Goal: Task Accomplishment & Management: Complete application form

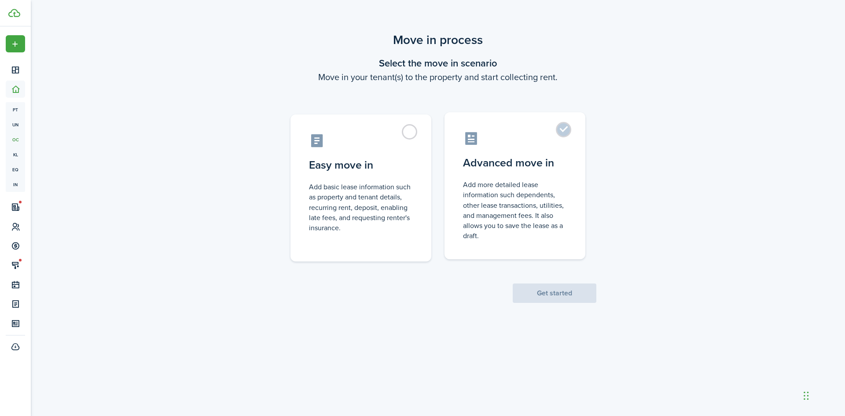
click at [513, 158] on control-radio-card-title "Advanced move in" at bounding box center [515, 163] width 104 height 16
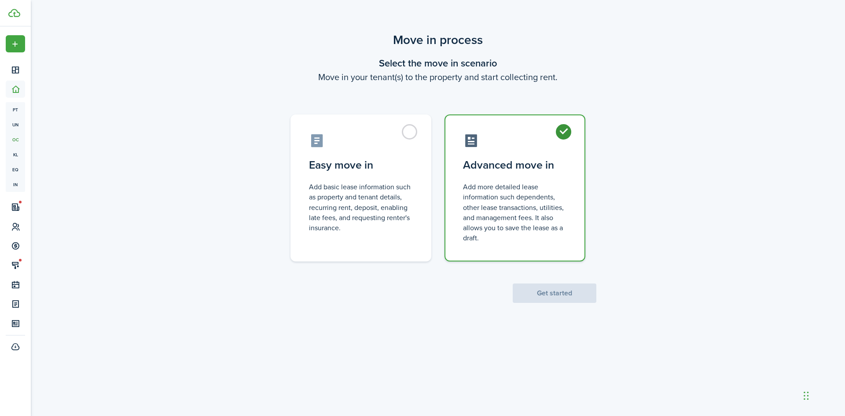
radio input "true"
click at [524, 296] on button "Get started" at bounding box center [555, 293] width 84 height 19
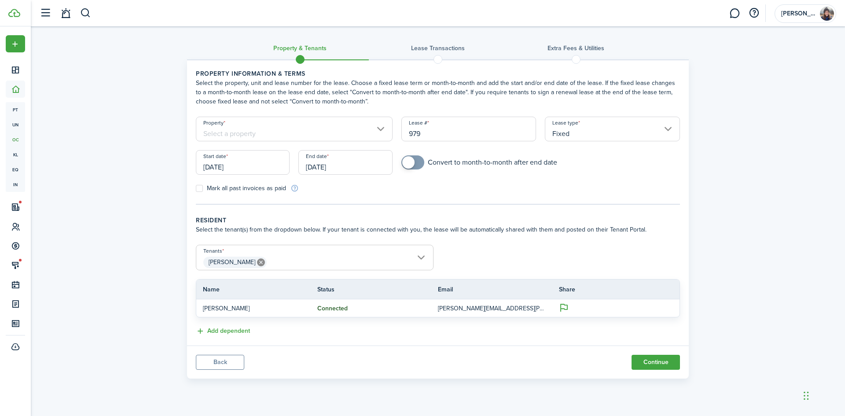
click at [240, 139] on input "Property" at bounding box center [294, 129] width 197 height 25
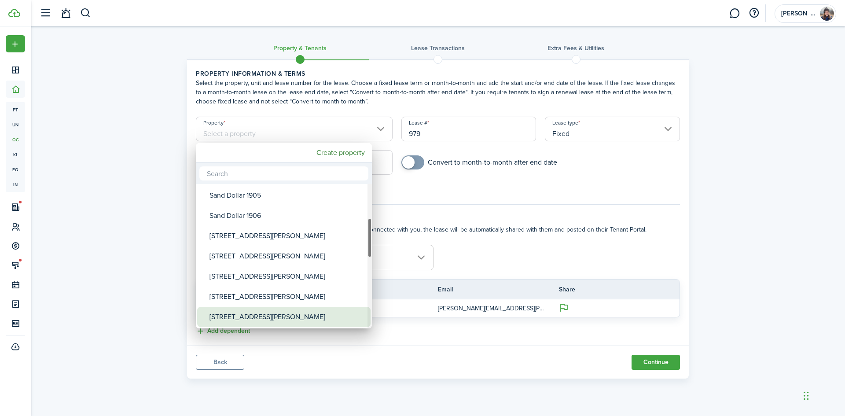
click at [273, 313] on div "[STREET_ADDRESS][PERSON_NAME]" at bounding box center [288, 317] width 156 height 20
type input "[STREET_ADDRESS][PERSON_NAME]"
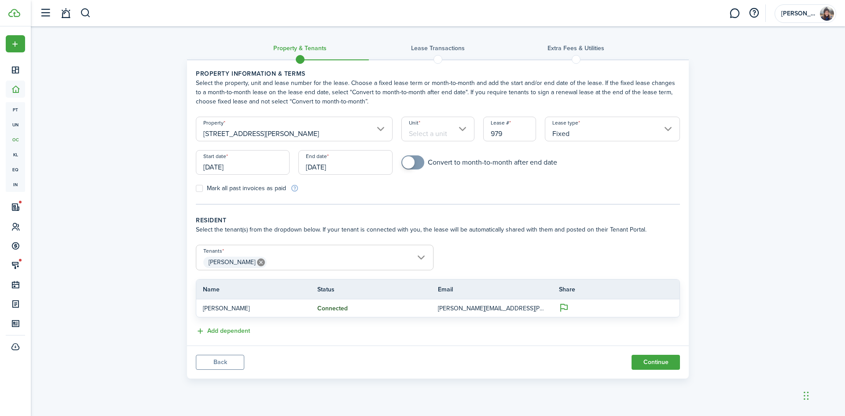
click at [447, 131] on input "Unit" at bounding box center [439, 129] width 74 height 25
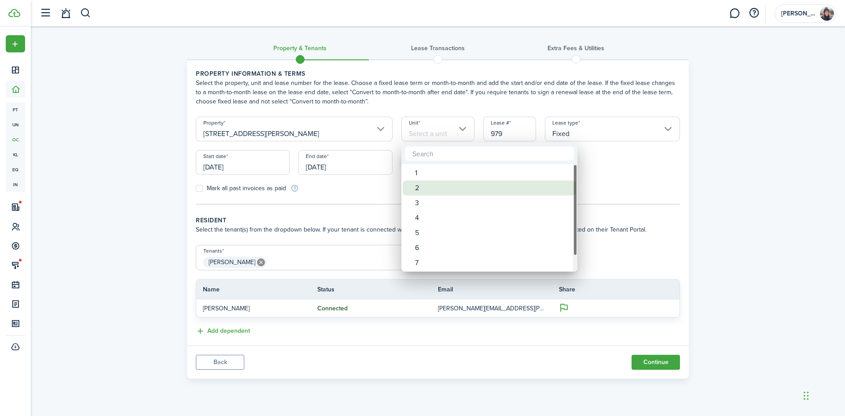
click at [444, 184] on div "2" at bounding box center [493, 188] width 156 height 15
type input "2"
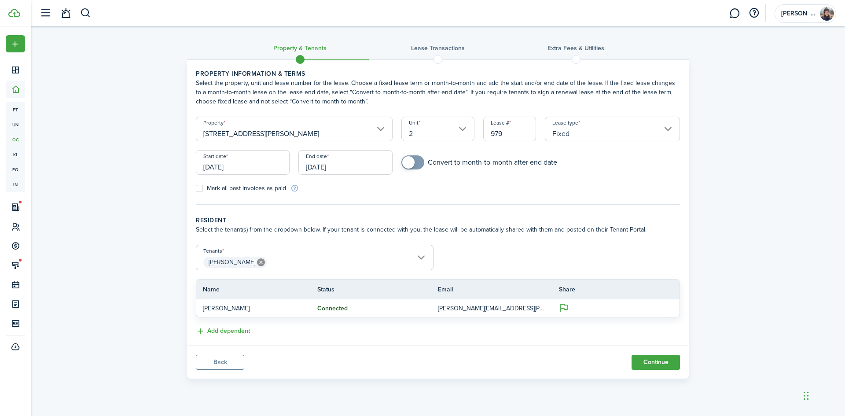
click at [257, 163] on input "[DATE]" at bounding box center [243, 162] width 94 height 25
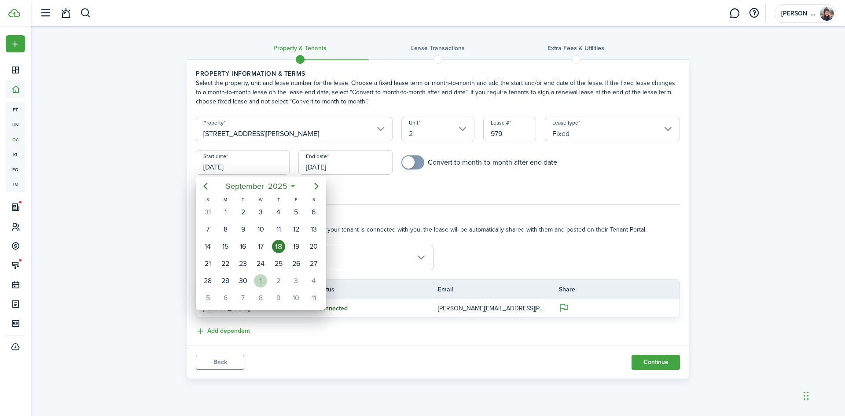
click at [257, 282] on div "1" at bounding box center [260, 280] width 13 height 13
type input "[DATE]"
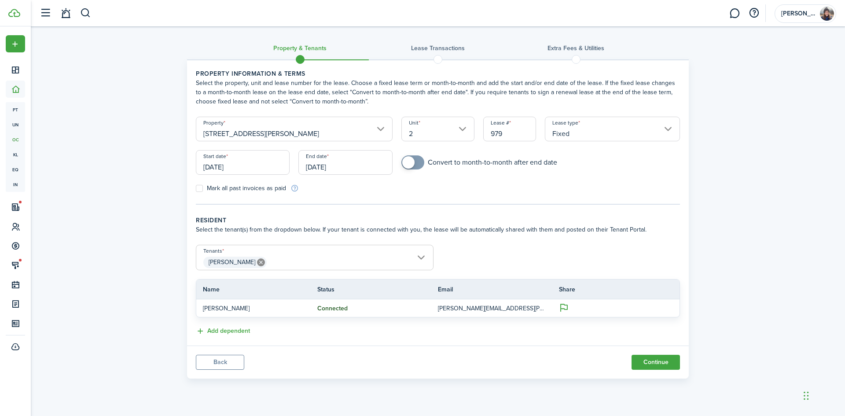
click at [326, 172] on input "[DATE]" at bounding box center [345, 162] width 94 height 25
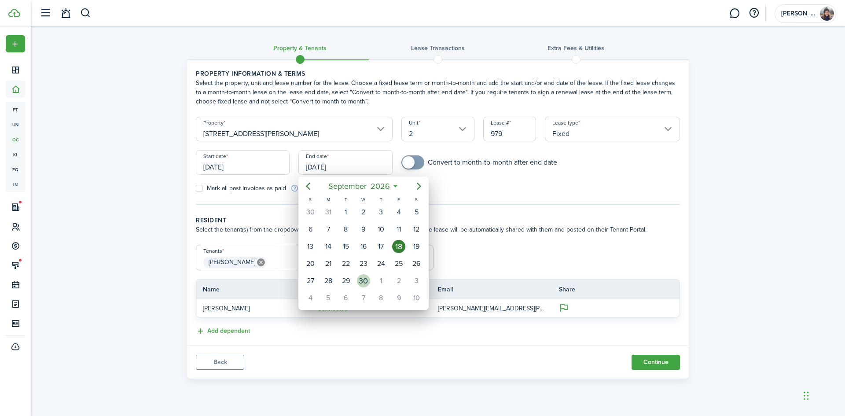
click at [362, 280] on div "30" at bounding box center [363, 280] width 13 height 13
type input "[DATE]"
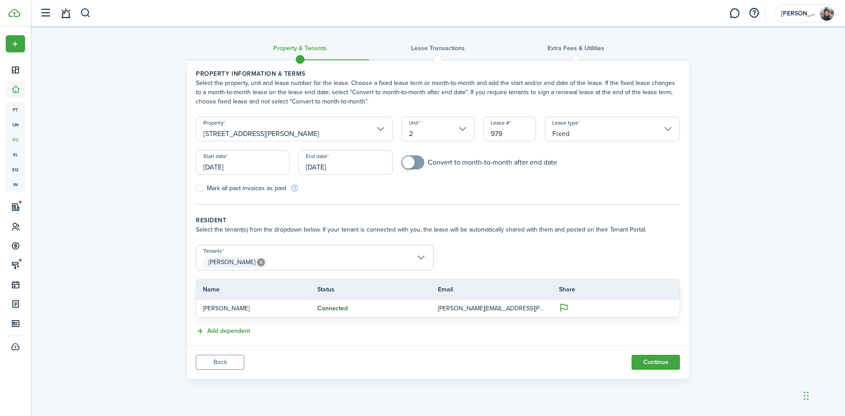
click at [241, 333] on button "Add dependent" at bounding box center [223, 331] width 54 height 10
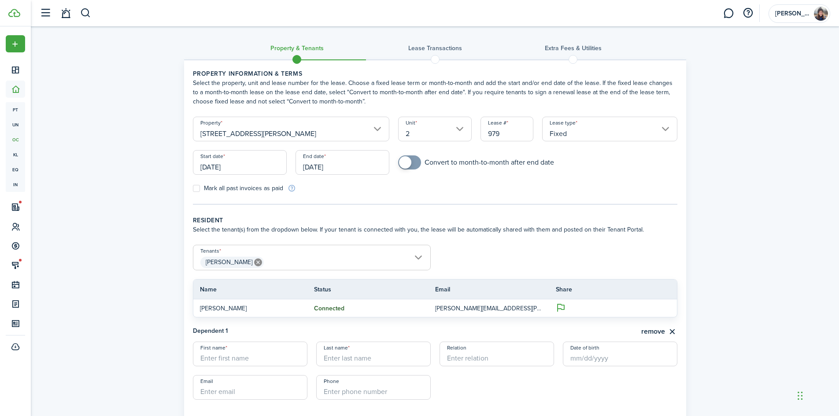
click at [247, 356] on input "First name" at bounding box center [250, 354] width 114 height 25
type input "Abby"
type input "D"
type input "[PERSON_NAME]"
type input "Wife"
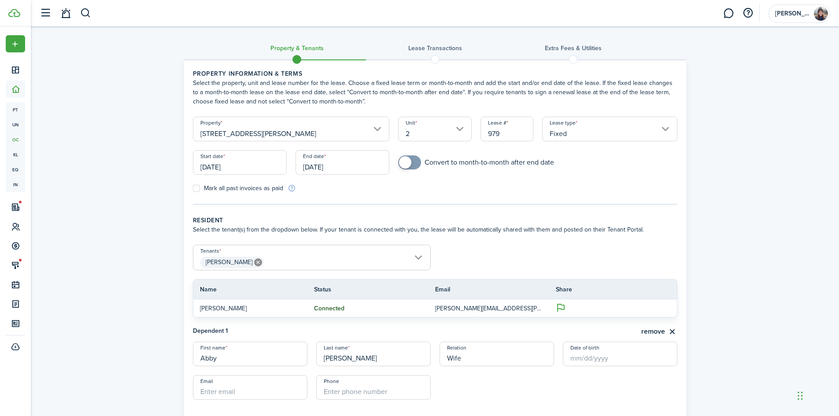
click at [820, 361] on div "Property & Tenants Lease Transactions Extra fees & Utilities Property informati…" at bounding box center [435, 250] width 808 height 448
click at [642, 356] on input "Date of birth" at bounding box center [620, 354] width 114 height 25
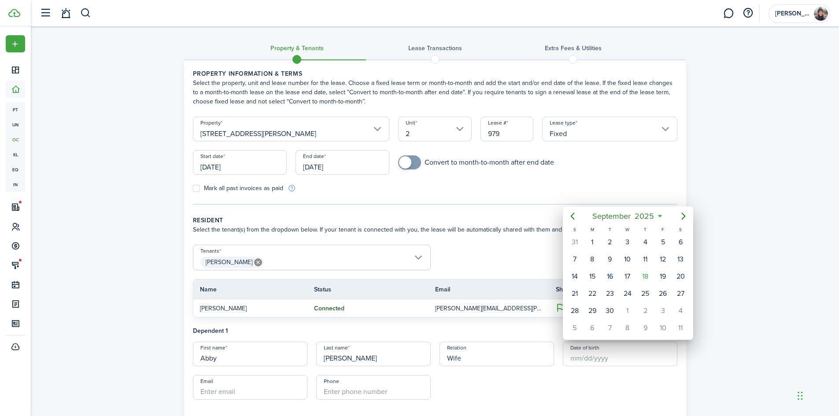
click at [575, 356] on div at bounding box center [420, 208] width 980 height 557
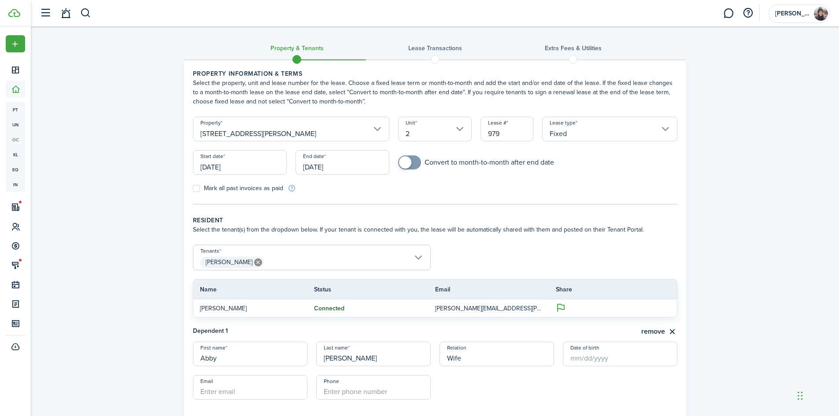
click at [573, 354] on input "Date of birth" at bounding box center [620, 354] width 114 height 25
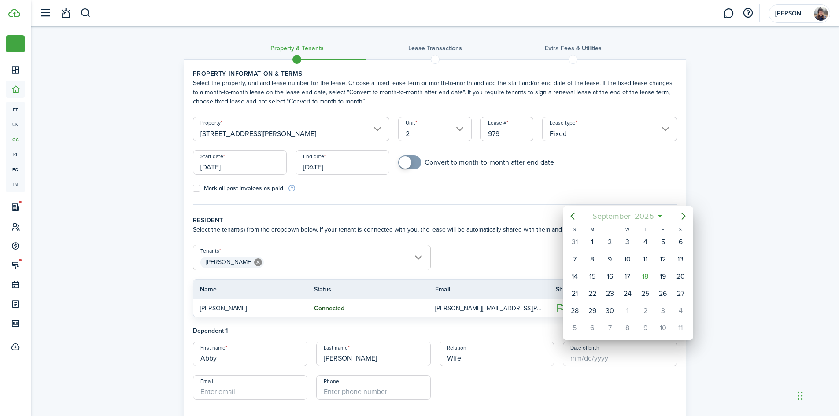
click at [640, 217] on span "2025" at bounding box center [644, 216] width 23 height 16
click at [634, 217] on span "2025" at bounding box center [623, 216] width 23 height 16
click at [574, 217] on icon "Previous page" at bounding box center [572, 216] width 11 height 11
click at [628, 296] on div "2001" at bounding box center [628, 294] width 32 height 14
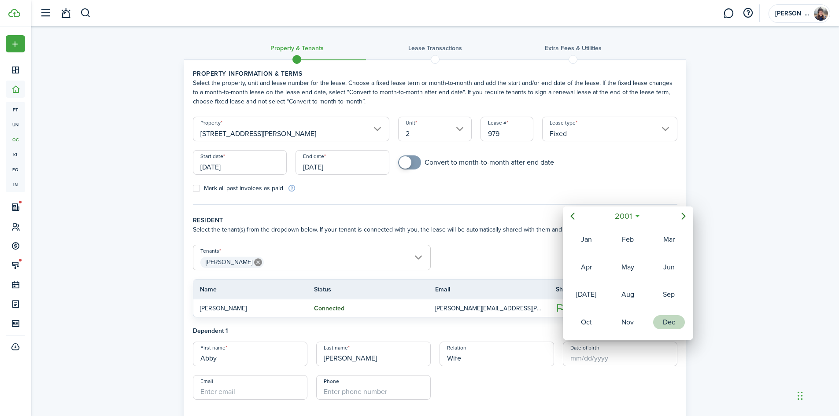
click at [667, 324] on div "Dec" at bounding box center [669, 322] width 32 height 14
click at [574, 276] on div "9" at bounding box center [574, 276] width 13 height 13
type input "[DATE]"
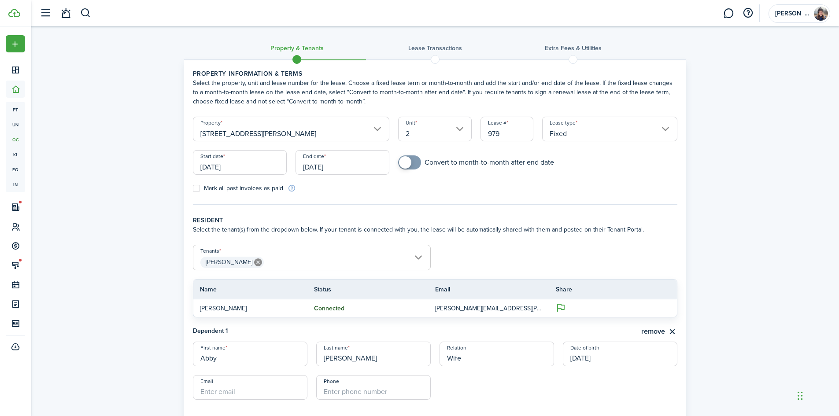
click at [251, 386] on input "Email" at bounding box center [250, 387] width 114 height 25
paste input "[EMAIL_ADDRESS][DOMAIN_NAME]"
type input "[EMAIL_ADDRESS][DOMAIN_NAME]"
click at [334, 393] on input "+1" at bounding box center [373, 387] width 114 height 25
paste input "[PHONE_NUMBER]"
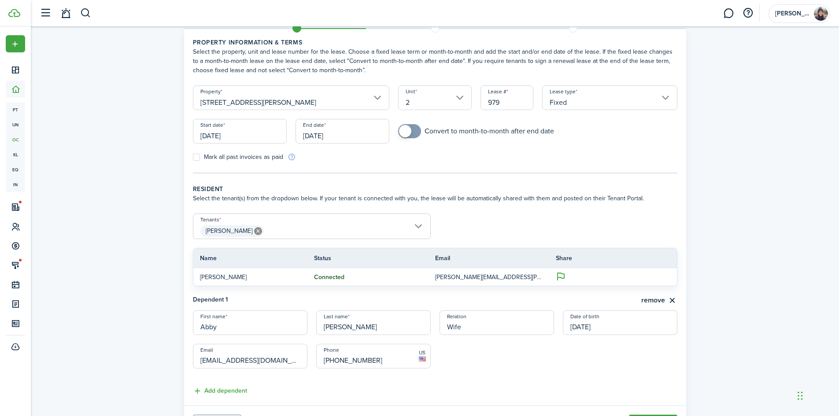
scroll to position [78, 0]
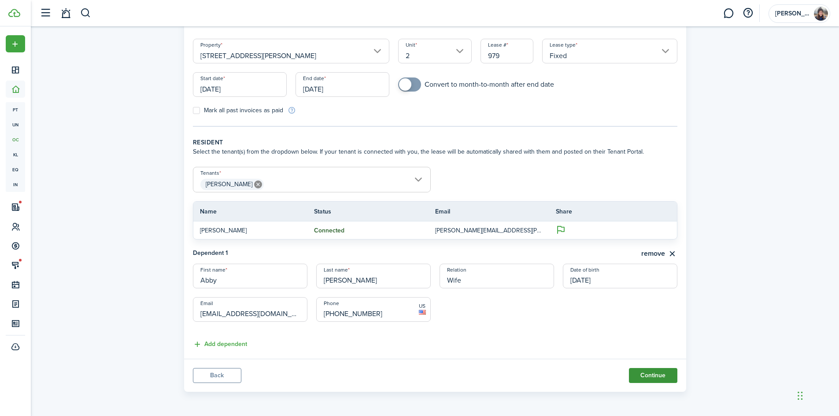
type input "[PHONE_NUMBER]"
click at [646, 376] on button "Continue" at bounding box center [653, 375] width 48 height 15
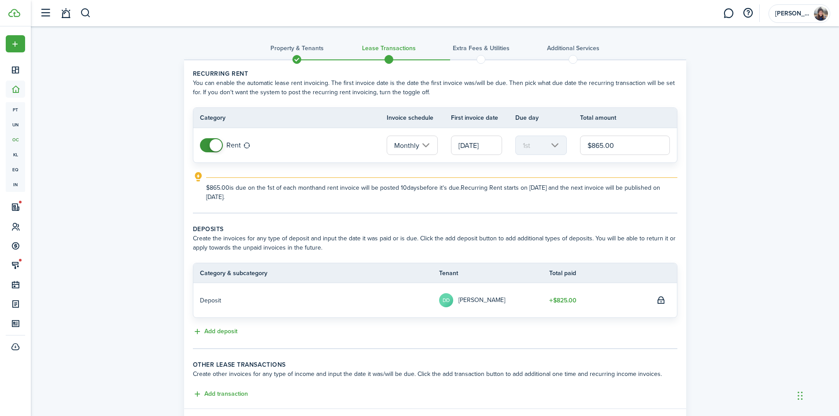
drag, startPoint x: 601, startPoint y: 147, endPoint x: 592, endPoint y: 147, distance: 9.2
click at [592, 147] on input "$865.00" at bounding box center [625, 145] width 90 height 19
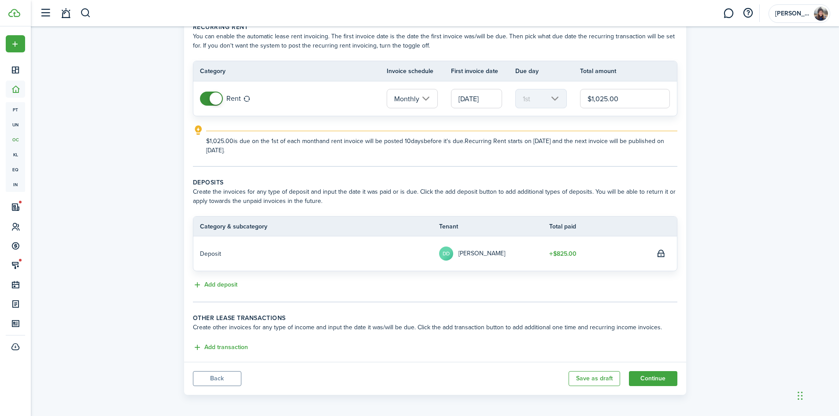
scroll to position [50, 0]
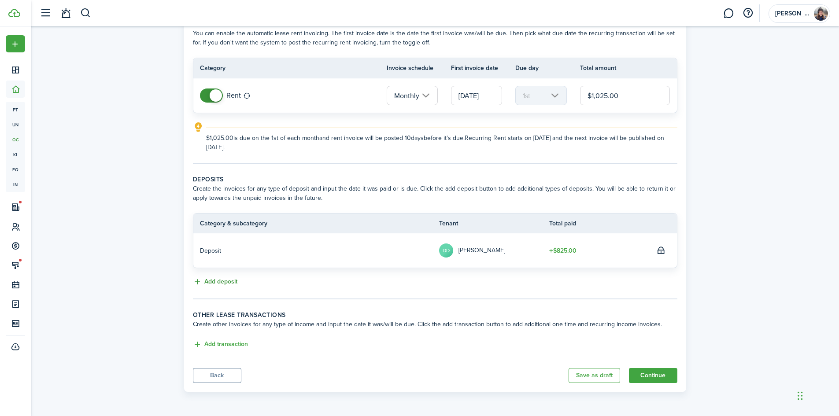
type input "$1,025.00"
click at [231, 281] on button "Add deposit" at bounding box center [215, 282] width 44 height 10
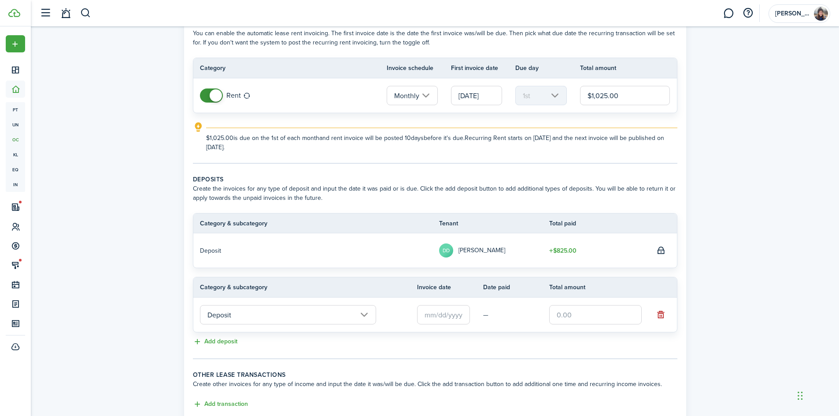
click at [597, 314] on input "text" at bounding box center [595, 314] width 92 height 19
type input "$1,025.00"
click at [773, 170] on div "Property & Tenants Lease Transactions Extra fees & Utilities Additional Service…" at bounding box center [435, 216] width 808 height 479
click at [457, 310] on input "text" at bounding box center [443, 314] width 53 height 19
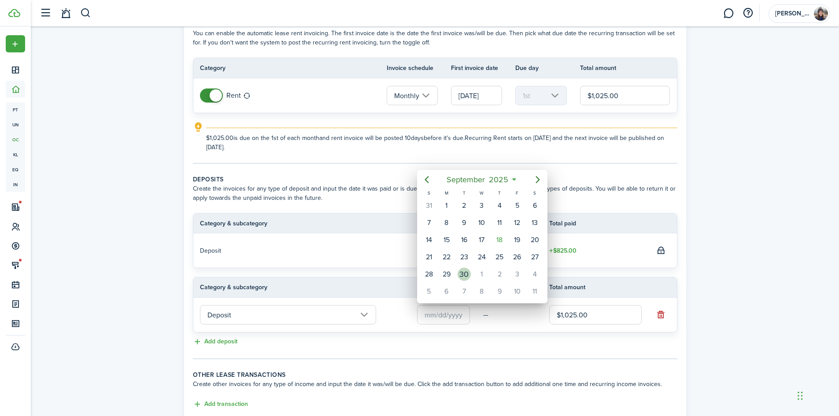
click at [468, 274] on div "30" at bounding box center [463, 274] width 13 height 13
type input "[DATE]"
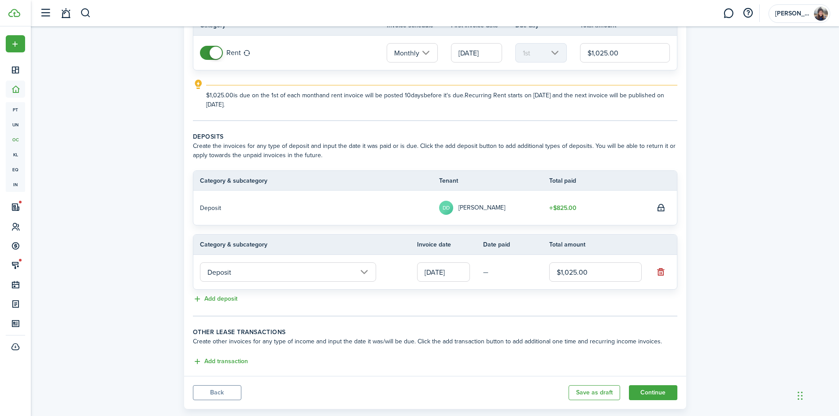
scroll to position [110, 0]
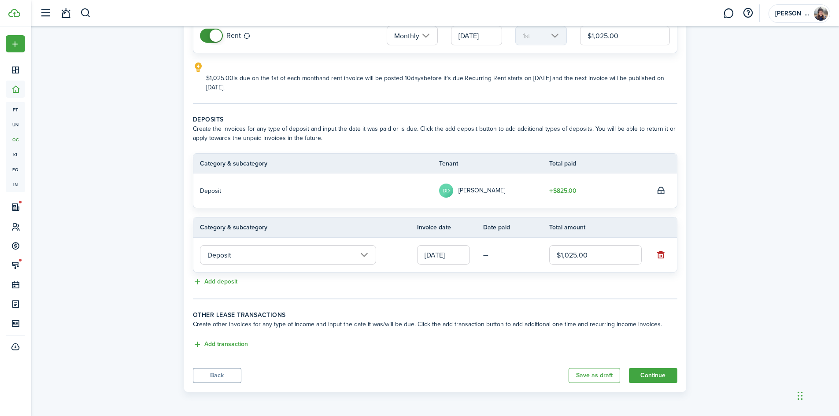
click at [245, 254] on input "Deposit" at bounding box center [288, 254] width 176 height 19
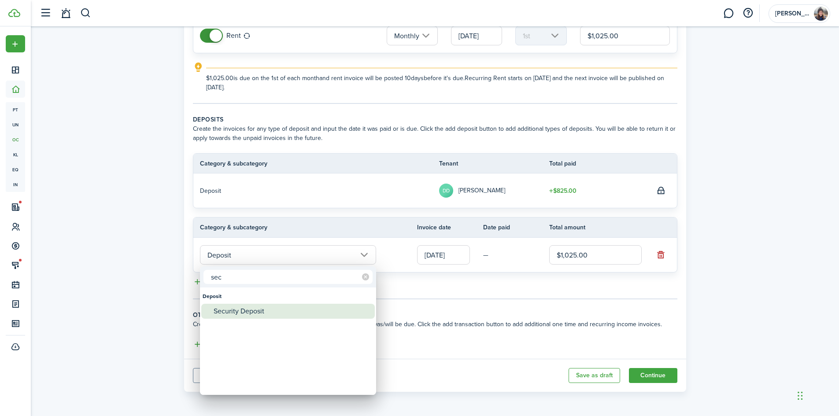
type input "sec"
click at [249, 313] on div "Security Deposit" at bounding box center [292, 311] width 156 height 15
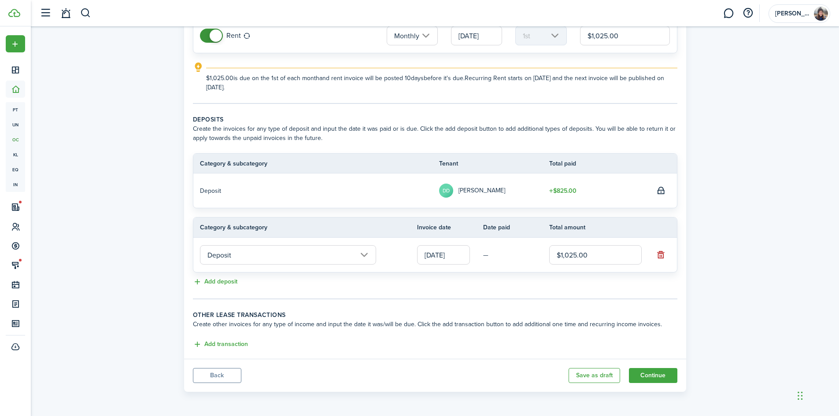
type input "Deposit / Security Deposit"
click at [231, 344] on button "Add transaction" at bounding box center [220, 344] width 55 height 10
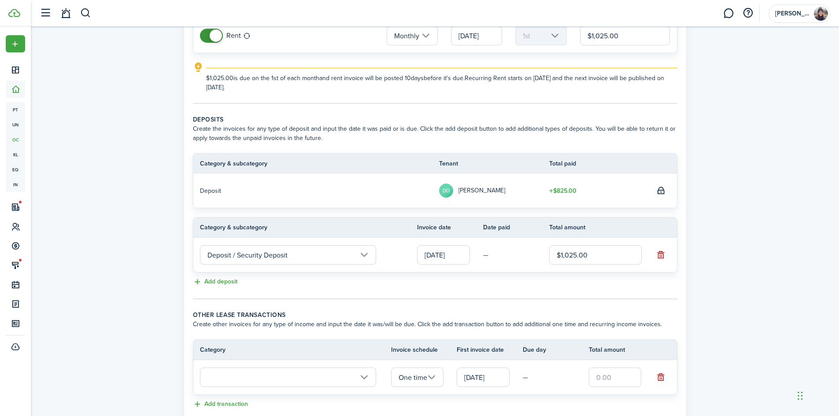
click at [610, 372] on input "text" at bounding box center [615, 377] width 53 height 19
click at [395, 380] on input "One time" at bounding box center [417, 377] width 53 height 19
type input "$35.00"
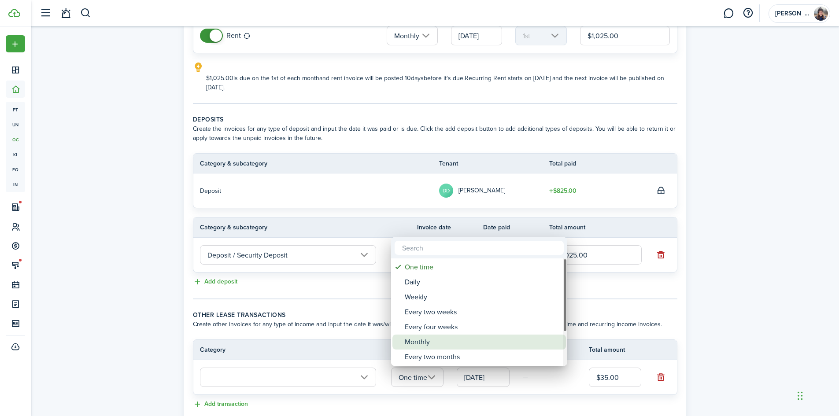
click at [429, 339] on div "Monthly" at bounding box center [483, 342] width 156 height 15
type input "Monthly"
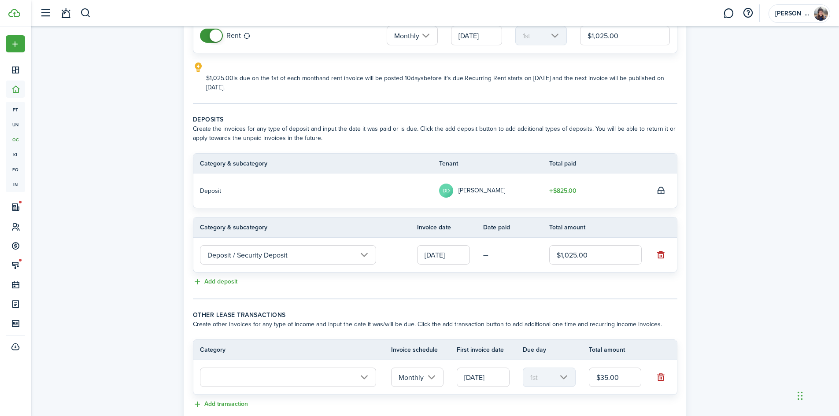
click at [330, 369] on input "text" at bounding box center [288, 377] width 176 height 19
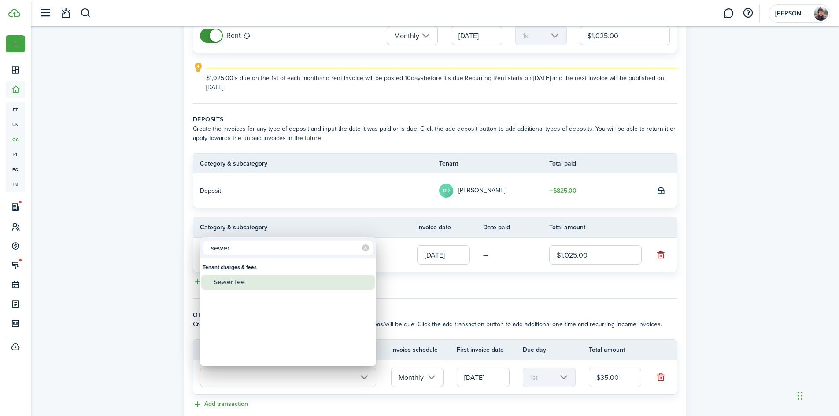
type input "sewer"
click at [299, 289] on div "Sewer fee" at bounding box center [292, 282] width 156 height 15
type input "Tenant charges & fees / Sewer fee"
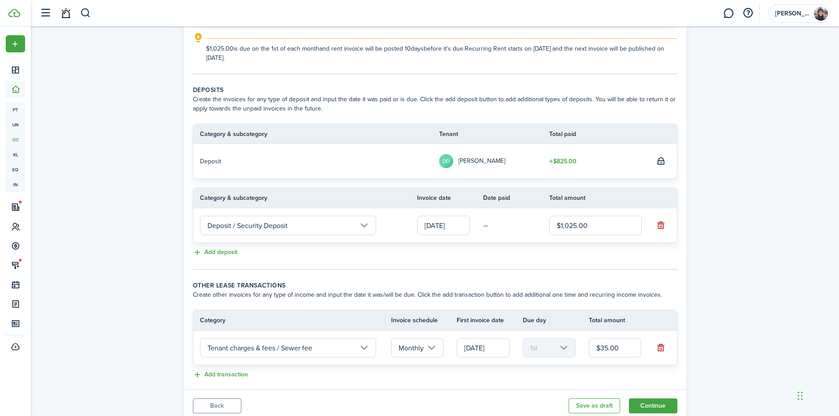
scroll to position [170, 0]
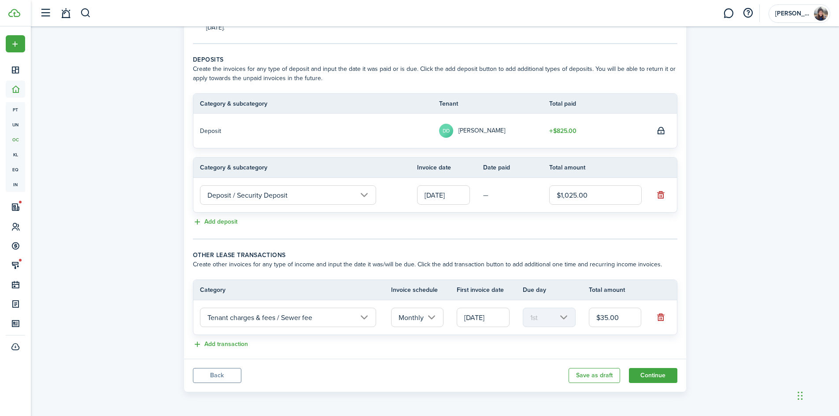
click at [719, 335] on div "Property & Tenants Lease Transactions Extra fees & Utilities Additional Service…" at bounding box center [435, 126] width 808 height 539
click at [653, 374] on button "Continue" at bounding box center [653, 375] width 48 height 15
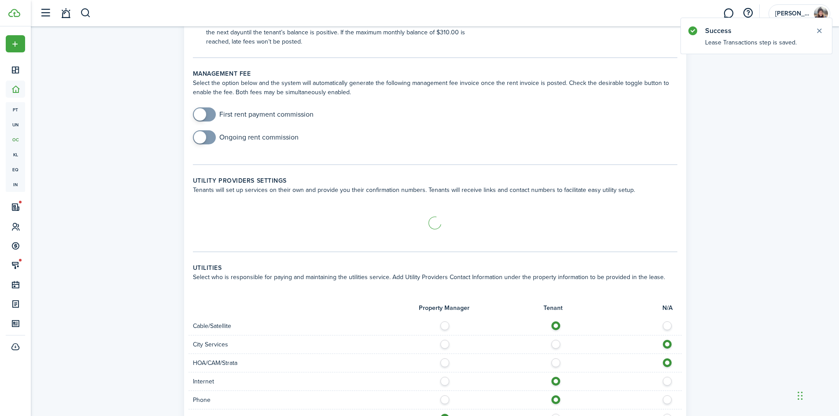
scroll to position [308, 0]
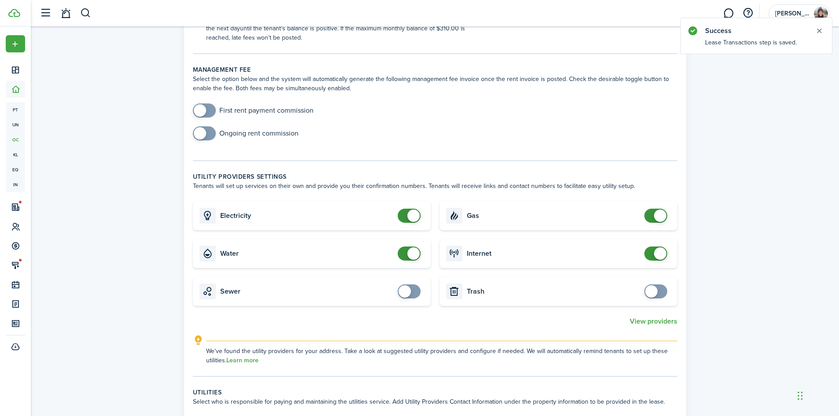
checkbox input "false"
click at [418, 250] on span at bounding box center [413, 253] width 12 height 12
checkbox input "false"
click at [409, 213] on span at bounding box center [413, 216] width 12 height 12
checkbox input "false"
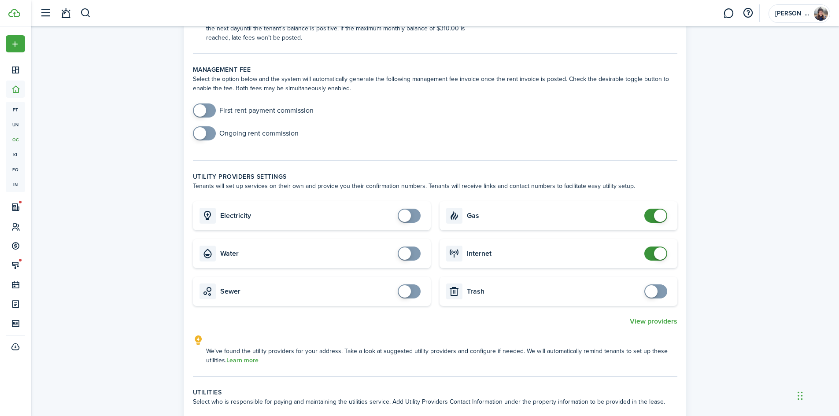
click at [657, 218] on span at bounding box center [660, 216] width 12 height 12
checkbox input "false"
click at [657, 251] on span at bounding box center [660, 253] width 12 height 12
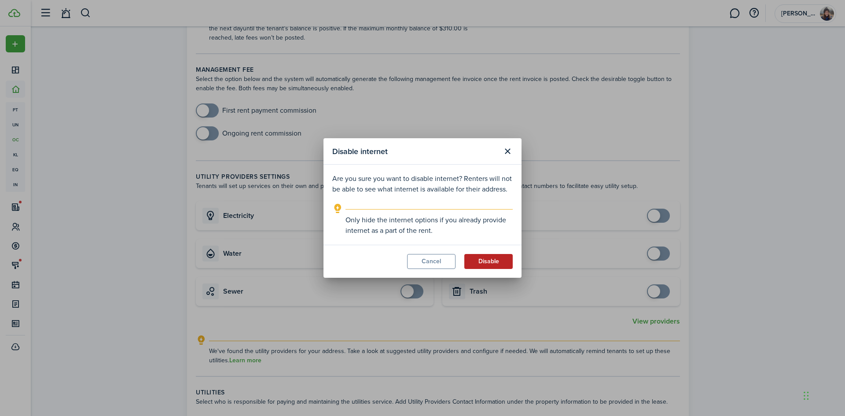
click at [482, 258] on button "Disable" at bounding box center [488, 261] width 48 height 15
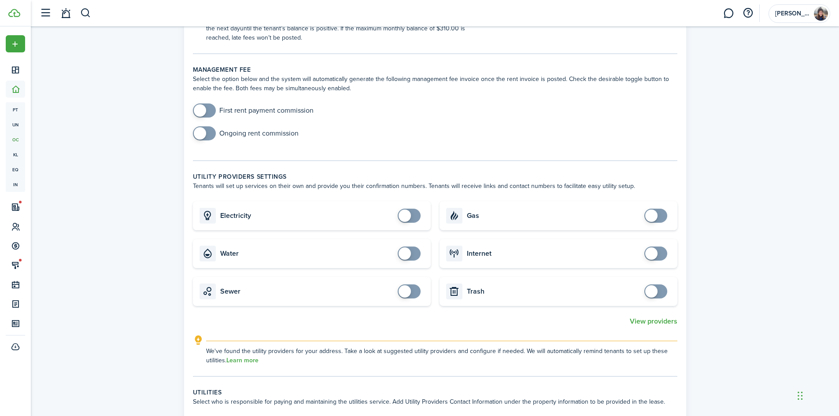
scroll to position [704, 0]
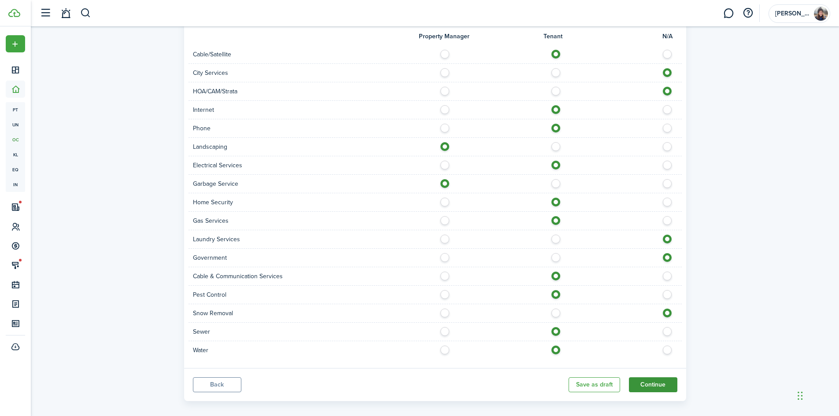
click at [652, 382] on button "Continue" at bounding box center [653, 384] width 48 height 15
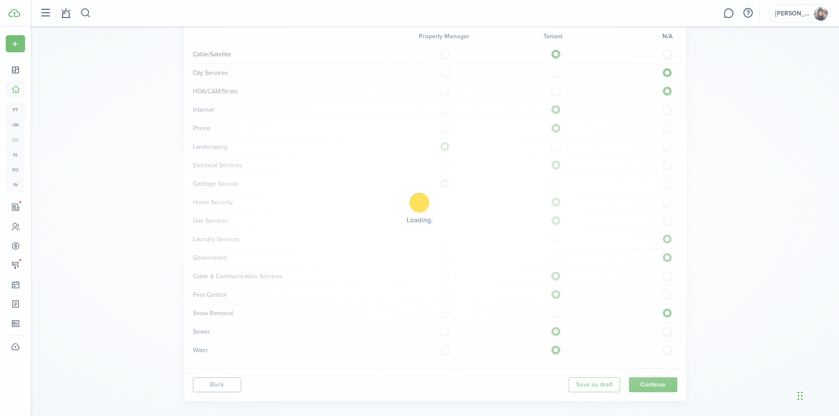
scroll to position [669, 0]
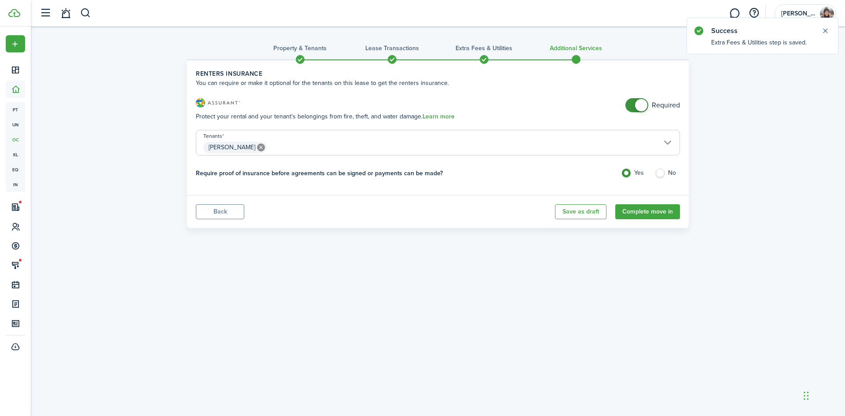
checkbox input "false"
click at [642, 102] on span at bounding box center [641, 105] width 12 height 12
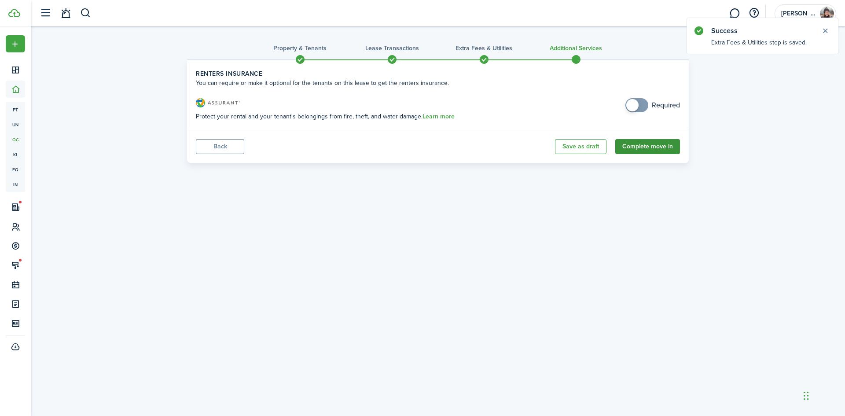
click at [642, 148] on button "Complete move in" at bounding box center [647, 146] width 65 height 15
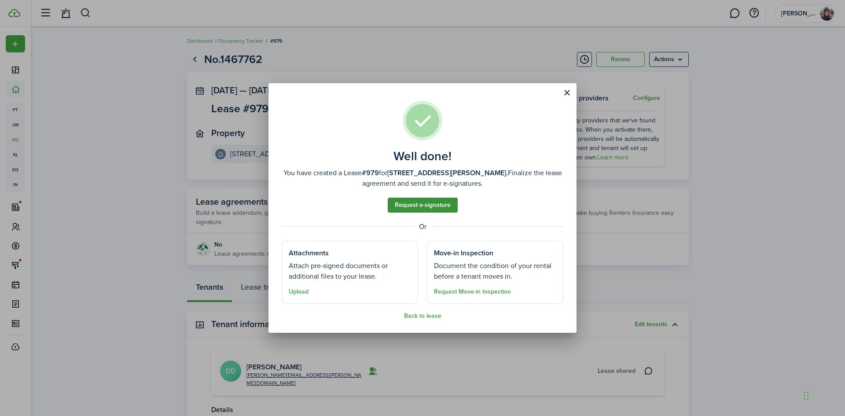
click at [410, 203] on link "Request e-signature" at bounding box center [423, 205] width 70 height 15
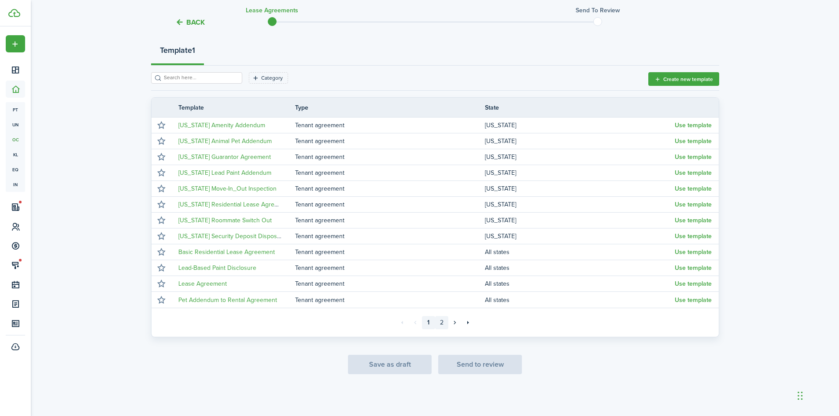
click at [446, 323] on link "2" at bounding box center [441, 322] width 13 height 13
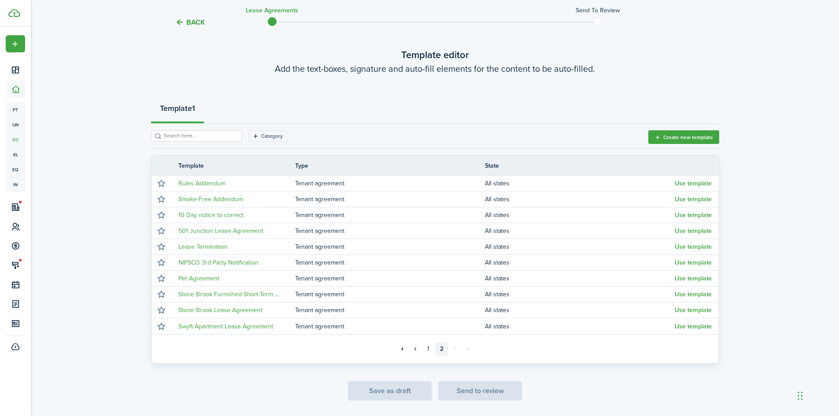
scroll to position [67, 0]
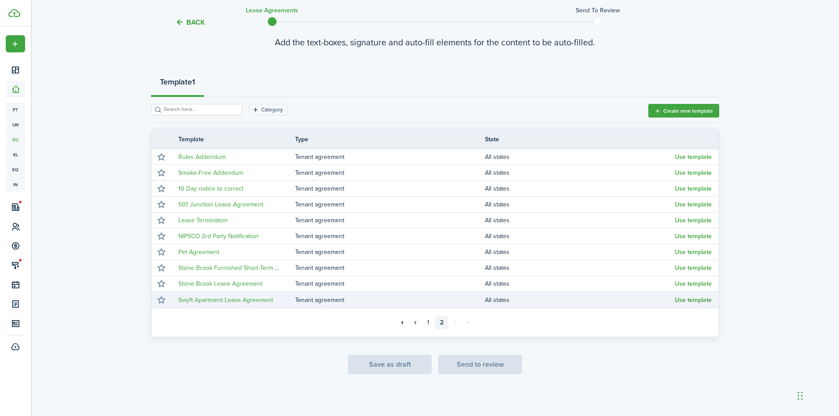
click at [696, 299] on button "Use template" at bounding box center [692, 300] width 37 height 7
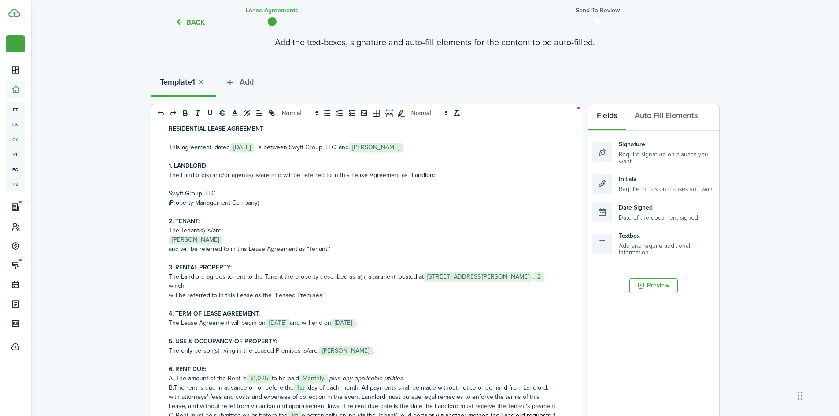
scroll to position [44, 0]
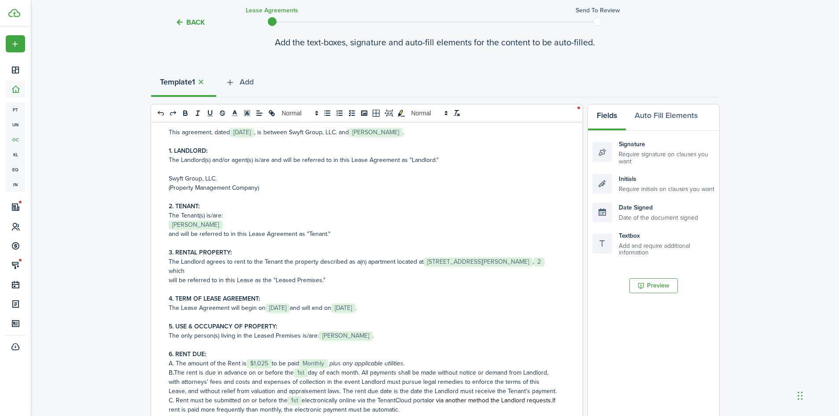
click at [372, 338] on span "." at bounding box center [372, 335] width 1 height 9
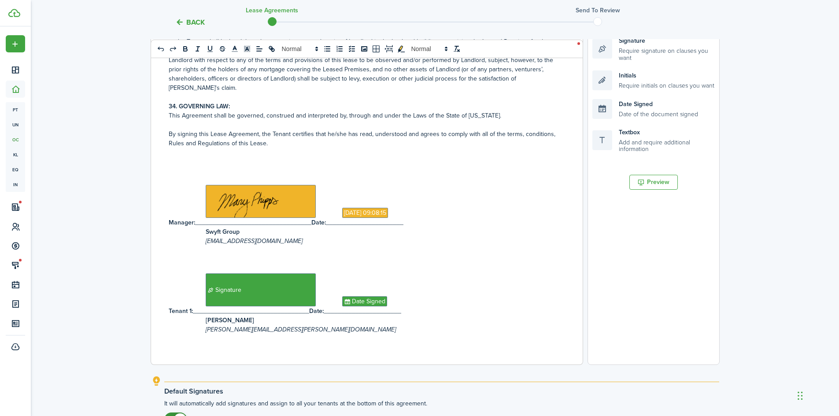
scroll to position [269, 0]
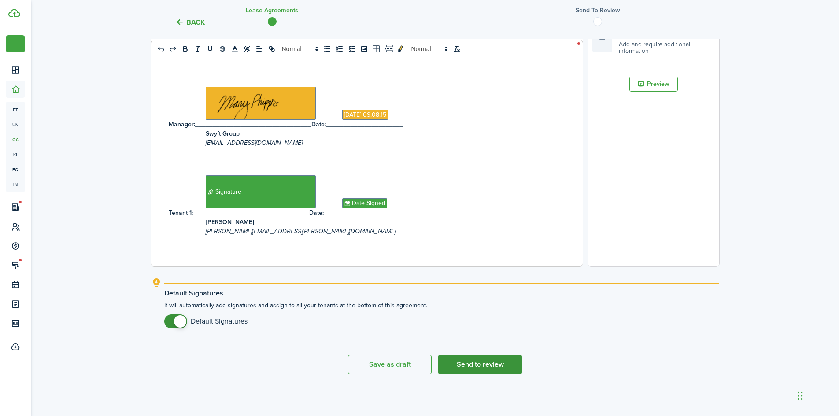
click at [486, 365] on button "Send to review" at bounding box center [480, 364] width 84 height 19
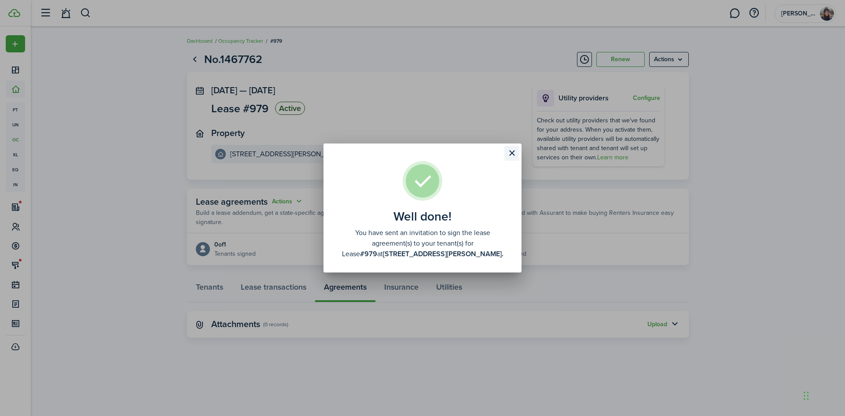
click at [509, 154] on button "Close modal" at bounding box center [512, 153] width 15 height 15
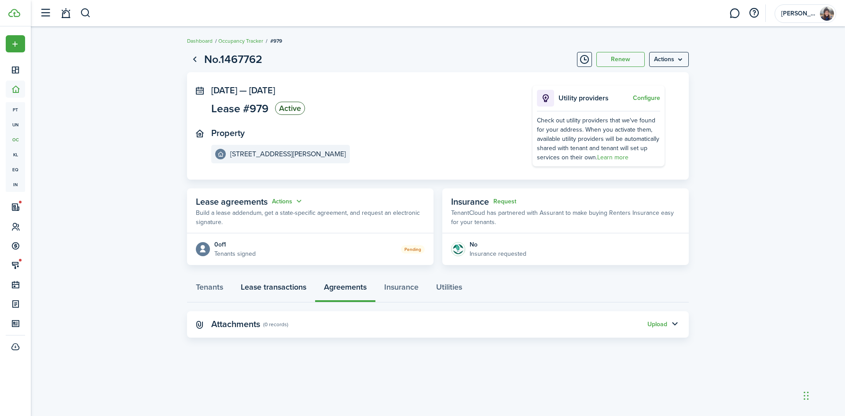
click at [284, 288] on link "Lease transactions" at bounding box center [273, 289] width 83 height 26
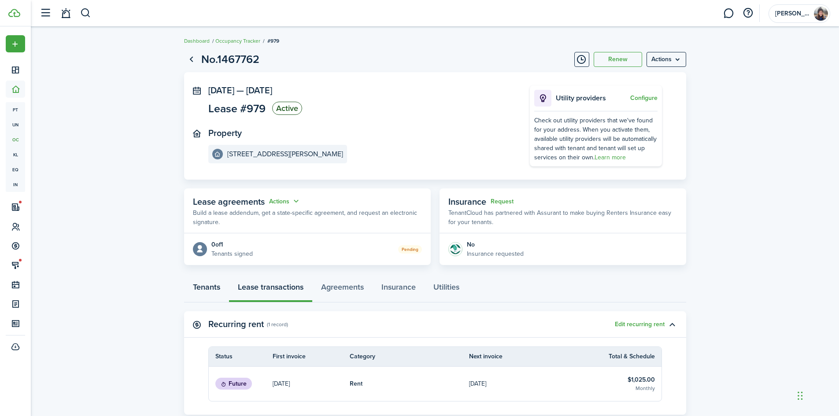
click at [206, 296] on link "Tenants" at bounding box center [206, 289] width 45 height 26
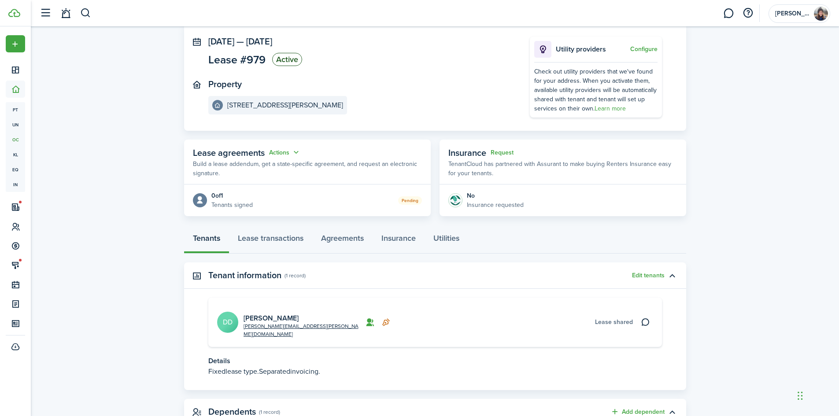
scroll to position [132, 0]
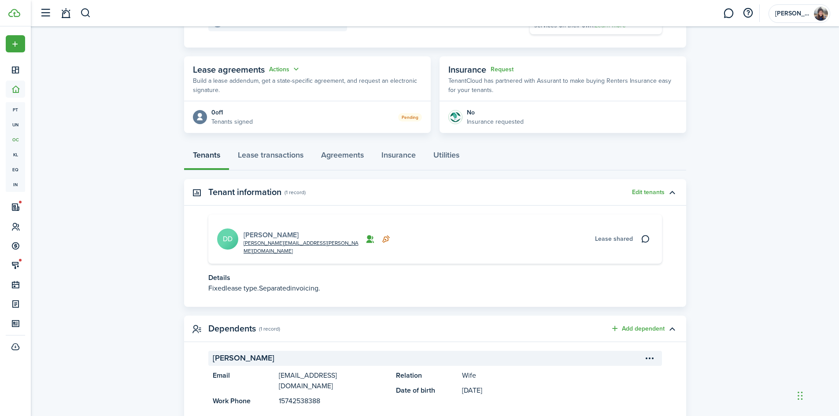
click at [275, 230] on link "[PERSON_NAME]" at bounding box center [270, 235] width 55 height 10
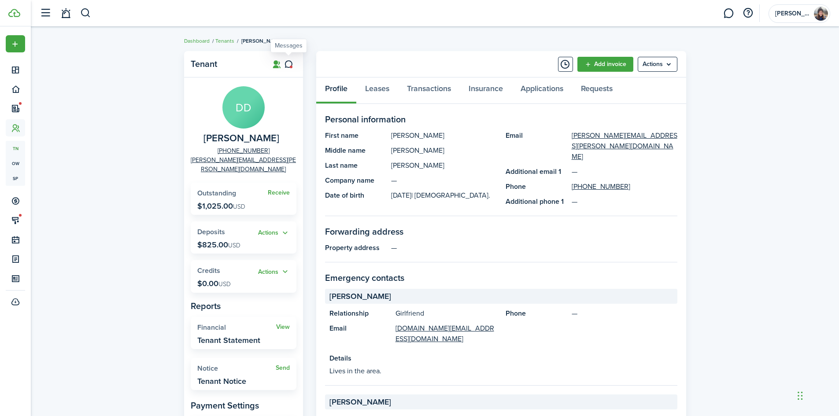
click at [286, 64] on icon at bounding box center [288, 64] width 9 height 9
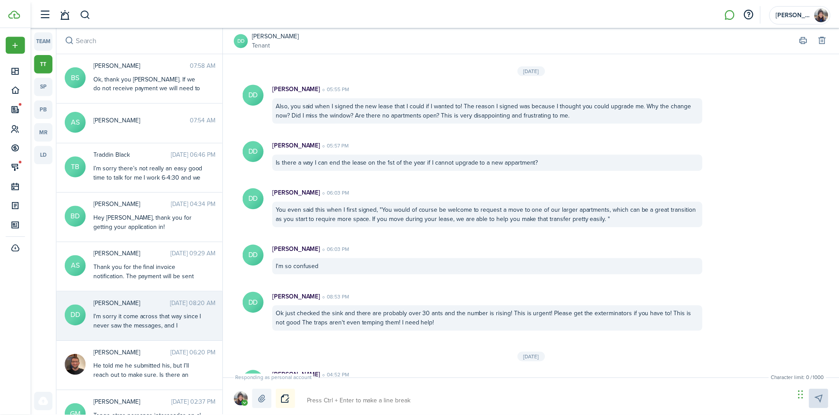
scroll to position [1020, 0]
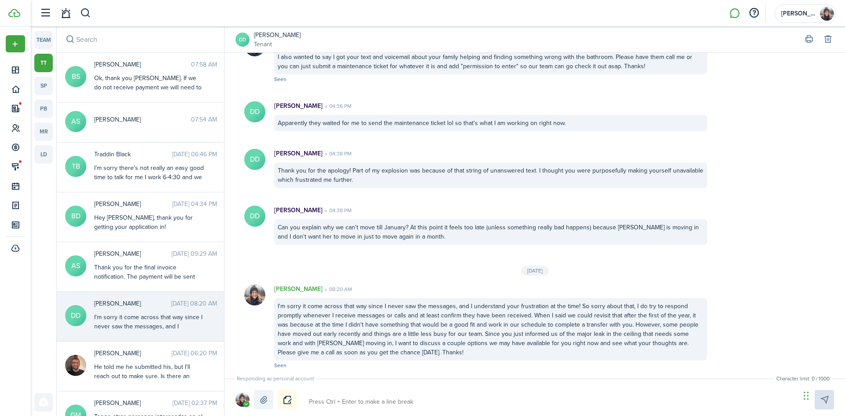
click at [286, 395] on button "Notice" at bounding box center [287, 399] width 19 height 19
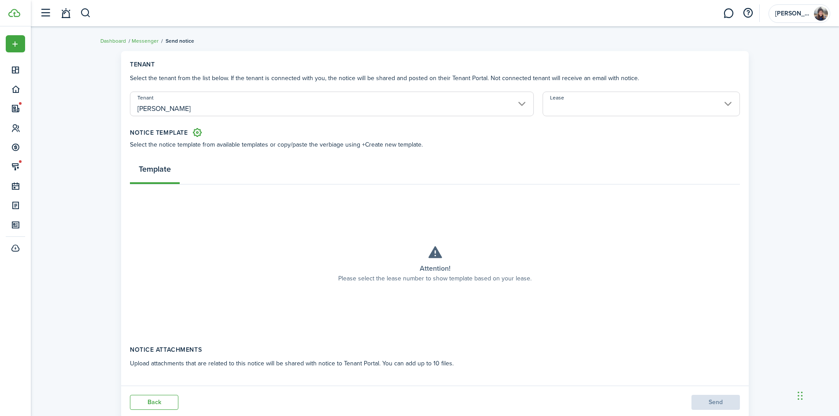
click at [490, 107] on input "[PERSON_NAME]" at bounding box center [332, 104] width 404 height 25
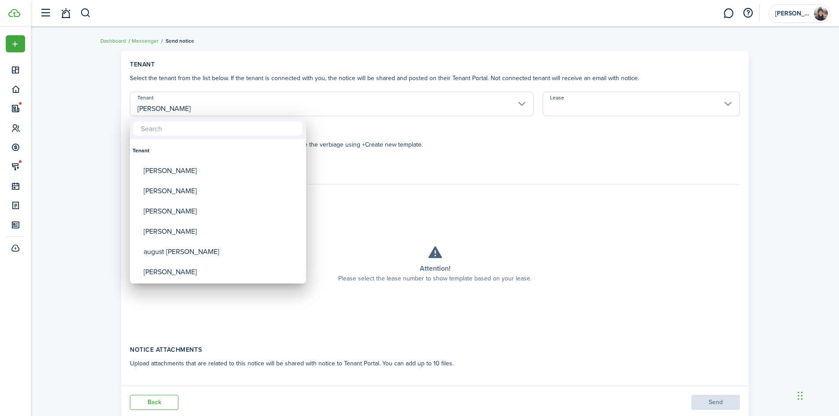
click at [490, 107] on div at bounding box center [420, 208] width 980 height 557
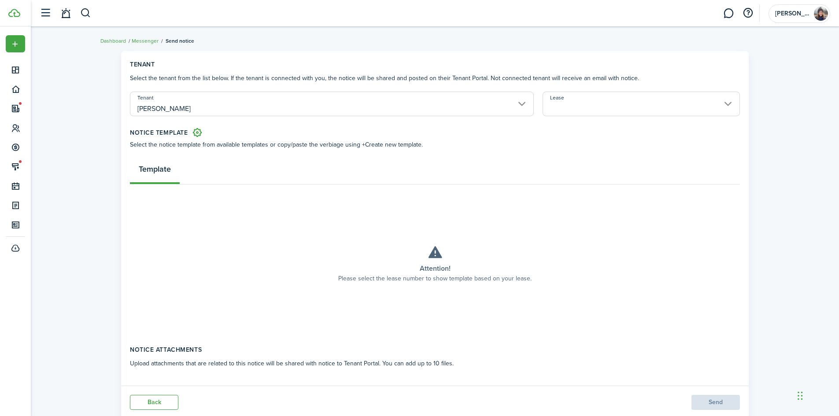
click at [620, 110] on input "Lease" at bounding box center [640, 104] width 197 height 25
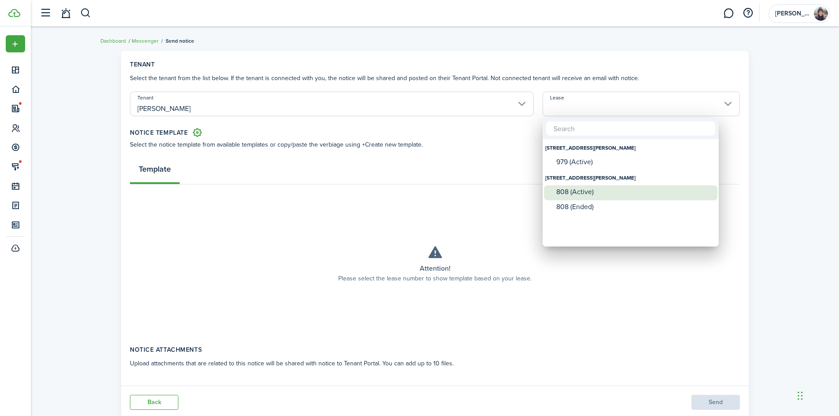
click at [609, 192] on div "808 (Active)" at bounding box center [634, 192] width 156 height 8
type input "[STREET_ADDRESS][PERSON_NAME] (Active)"
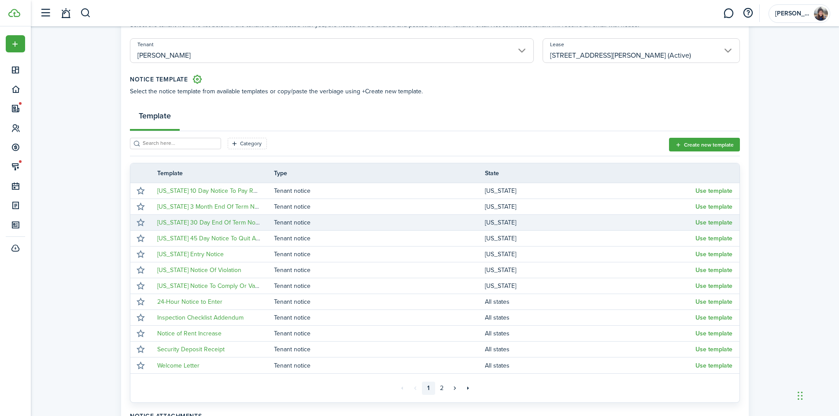
scroll to position [132, 0]
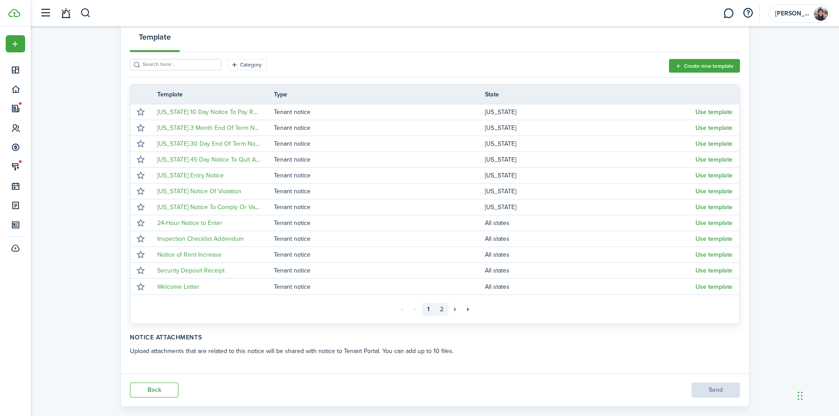
click at [444, 315] on link "2" at bounding box center [441, 309] width 13 height 13
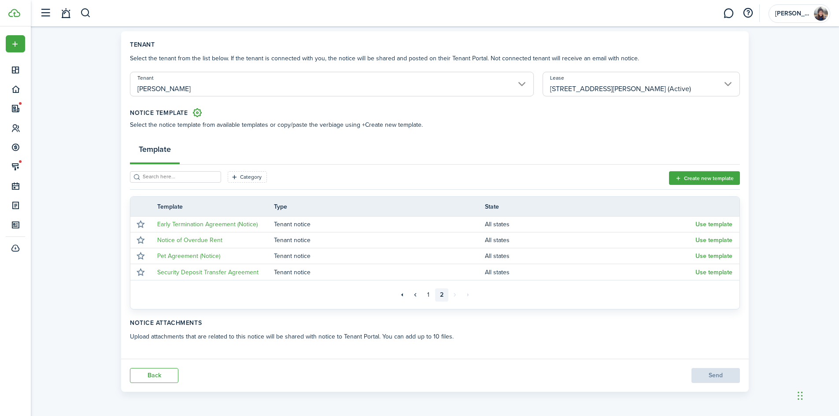
scroll to position [20, 0]
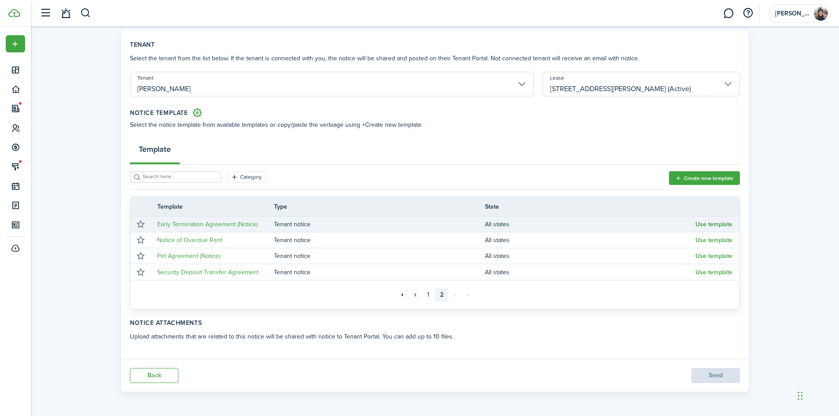
click at [704, 226] on button "Use template" at bounding box center [713, 224] width 37 height 7
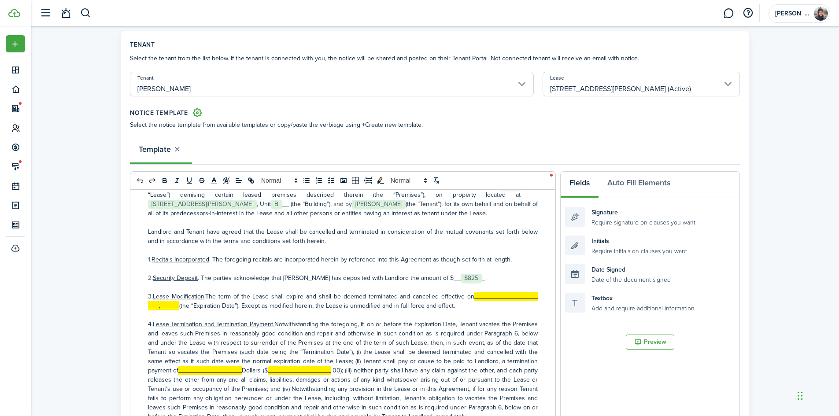
scroll to position [88, 0]
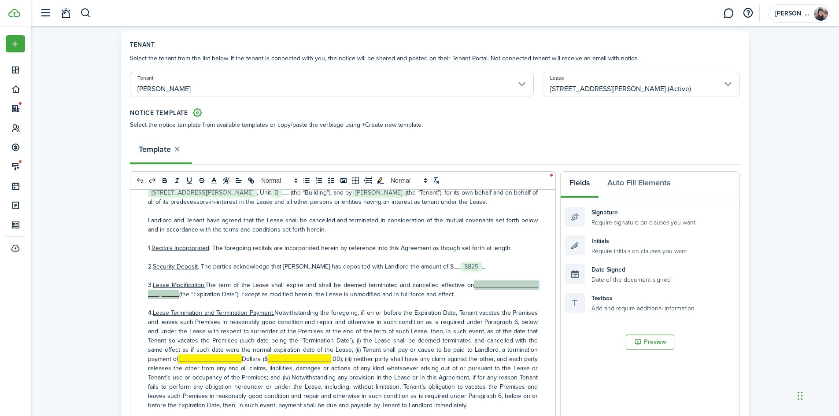
drag, startPoint x: 468, startPoint y: 286, endPoint x: 179, endPoint y: 297, distance: 289.9
click at [179, 297] on p "3. Lease Modification. The term of the Lease shall expire and shall be deemed t…" at bounding box center [343, 289] width 390 height 18
drag, startPoint x: 463, startPoint y: 285, endPoint x: 196, endPoint y: 295, distance: 266.6
click at [196, 295] on p "3. Lease Modification. The term of the Lease shall expire and shall be deemed t…" at bounding box center [343, 289] width 390 height 18
drag, startPoint x: 437, startPoint y: 286, endPoint x: 472, endPoint y: 285, distance: 34.3
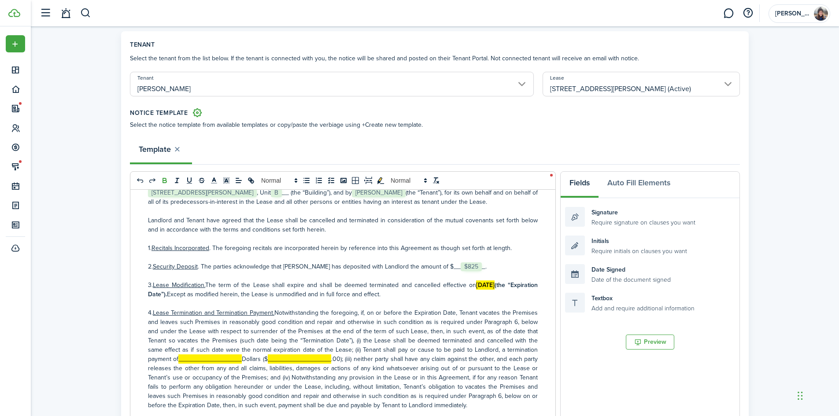
click at [472, 285] on p "3. Lease Modification. The term of the Lease shall expire and shall be deemed t…" at bounding box center [343, 289] width 390 height 18
drag, startPoint x: 473, startPoint y: 287, endPoint x: 534, endPoint y: 286, distance: 61.2
click at [534, 286] on div "LEASE CANCELLATION AND TERMINATION AGREEMENT This LEASE CANCELLATION AND TERMIN…" at bounding box center [342, 363] width 425 height 346
click at [381, 180] on icon "toggleMarkYellow: markYellow" at bounding box center [380, 180] width 7 height 7
click at [520, 295] on p "3. Lease Modification. The term of the Lease shall expire and shall be deemed t…" at bounding box center [343, 289] width 390 height 18
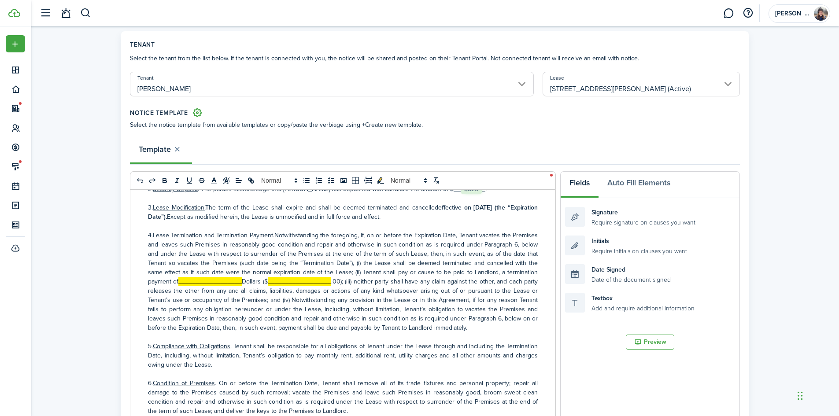
scroll to position [176, 0]
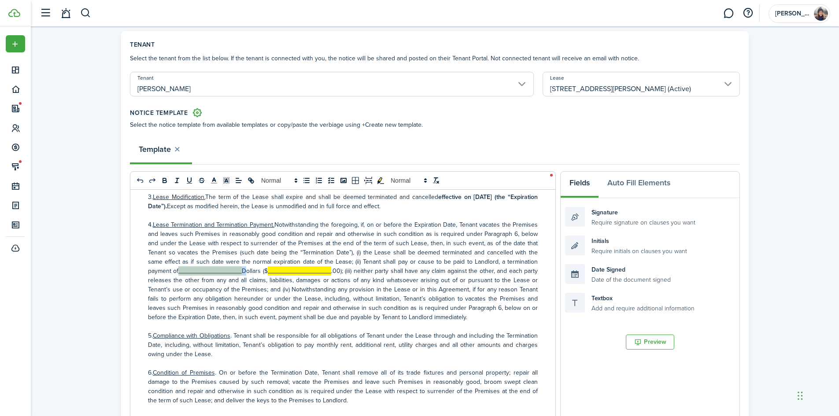
drag, startPoint x: 278, startPoint y: 272, endPoint x: 211, endPoint y: 271, distance: 66.9
click at [211, 271] on p "4. Lease Termination and Termination Payment. Notwithstanding the foregoing, if…" at bounding box center [343, 271] width 390 height 102
drag, startPoint x: 211, startPoint y: 271, endPoint x: 226, endPoint y: 270, distance: 15.4
click at [226, 270] on p "4. Lease Termination and Termination Payment. Notwithstanding the foregoing, if…" at bounding box center [343, 271] width 390 height 102
click at [380, 181] on icon "toggleMarkYellow: markYellow" at bounding box center [380, 180] width 4 height 6
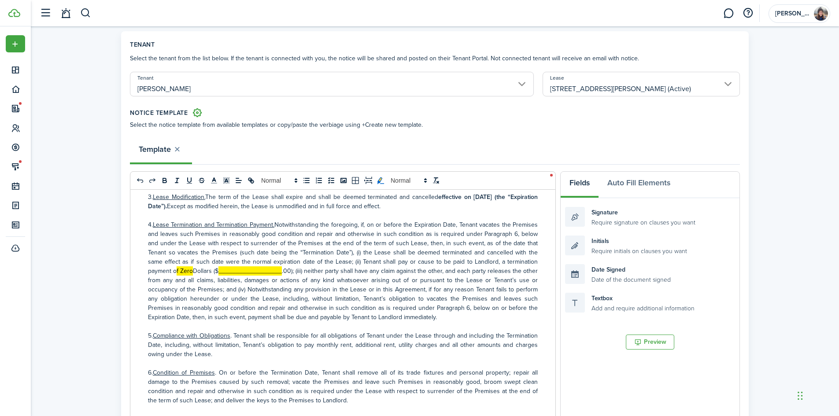
click at [193, 271] on mark "f Zero" at bounding box center [185, 270] width 16 height 9
drag, startPoint x: 230, startPoint y: 271, endPoint x: 211, endPoint y: 273, distance: 19.5
click at [211, 273] on p "4. Lease Termination and Termination Payment. Notwithstanding the foregoing, if…" at bounding box center [343, 271] width 390 height 102
click at [378, 180] on icon "toggleMarkYellow: markYellow" at bounding box center [380, 181] width 8 height 8
click at [330, 261] on p "4. Lease Termination and Termination Payment. Notwithstanding the foregoing, if…" at bounding box center [343, 271] width 390 height 102
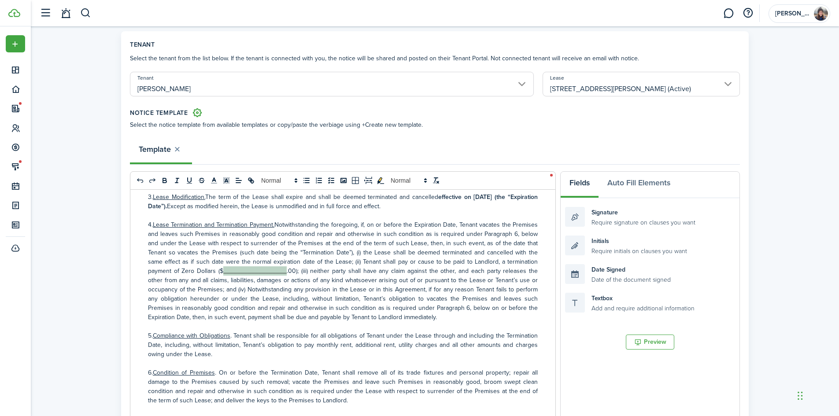
drag, startPoint x: 255, startPoint y: 272, endPoint x: 319, endPoint y: 269, distance: 63.9
click at [319, 269] on p "4. Lease Termination and Termination Payment. Notwithstanding the foregoing, if…" at bounding box center [343, 271] width 390 height 102
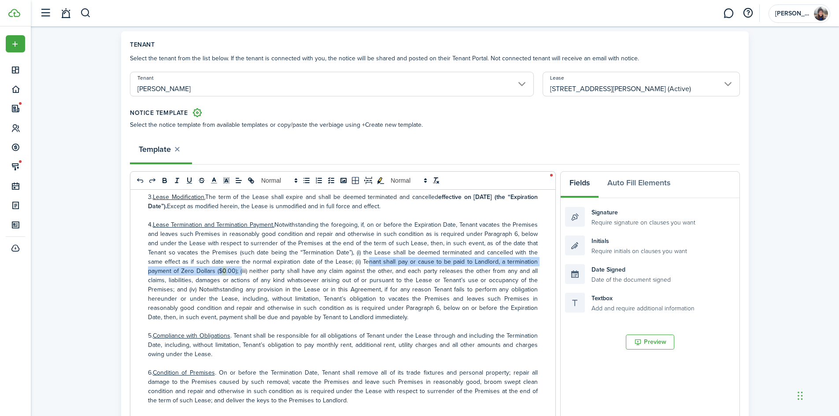
drag, startPoint x: 387, startPoint y: 262, endPoint x: 272, endPoint y: 271, distance: 116.2
click at [272, 271] on p "4. Lease Termination and Termination Payment. Notwithstanding the foregoing, if…" at bounding box center [343, 271] width 390 height 102
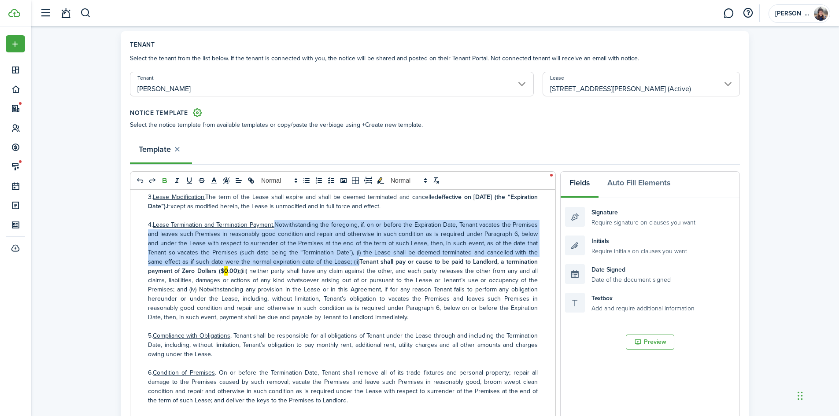
click at [274, 279] on p "4. Lease Termination and Termination Payment. Notwithstanding the foregoing, if…" at bounding box center [343, 271] width 390 height 102
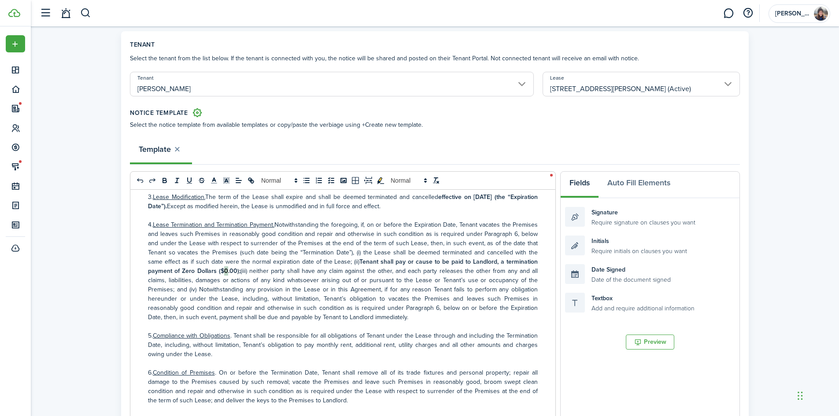
click at [257, 273] on strong "Tenant shall pay or cause to be paid to Landlord, a termination payment of Zero…" at bounding box center [343, 266] width 390 height 18
click at [380, 181] on icon "toggleMarkYellow: markYellow" at bounding box center [380, 180] width 4 height 6
click at [312, 285] on p "4. Lease Termination and Termination Payment. Notwithstanding the foregoing, if…" at bounding box center [343, 271] width 390 height 102
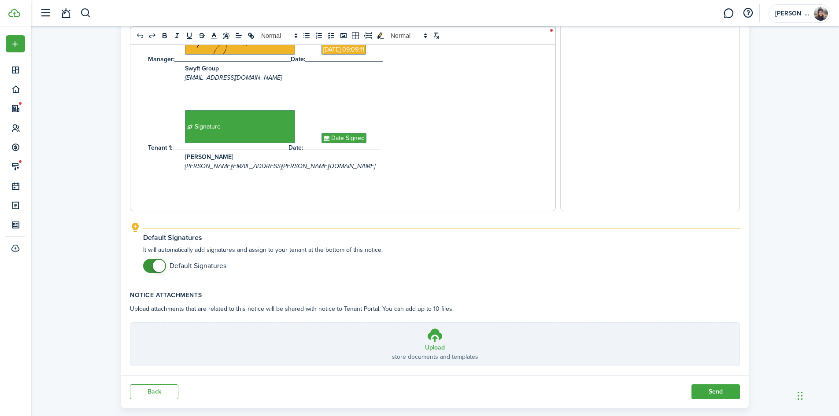
scroll to position [361, 0]
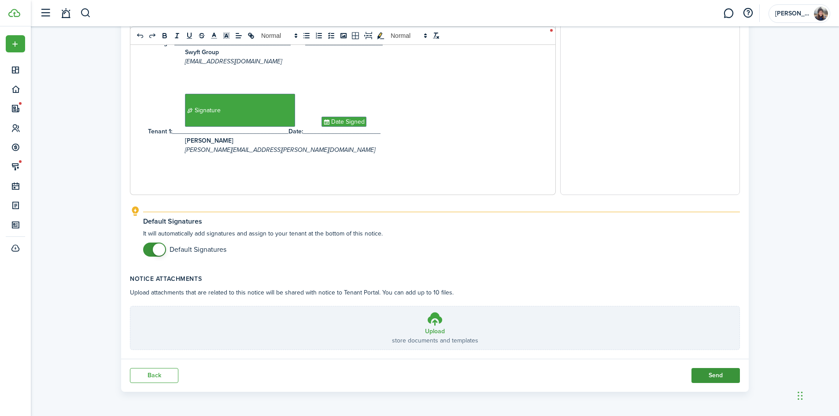
click at [706, 373] on button "Send" at bounding box center [715, 375] width 48 height 15
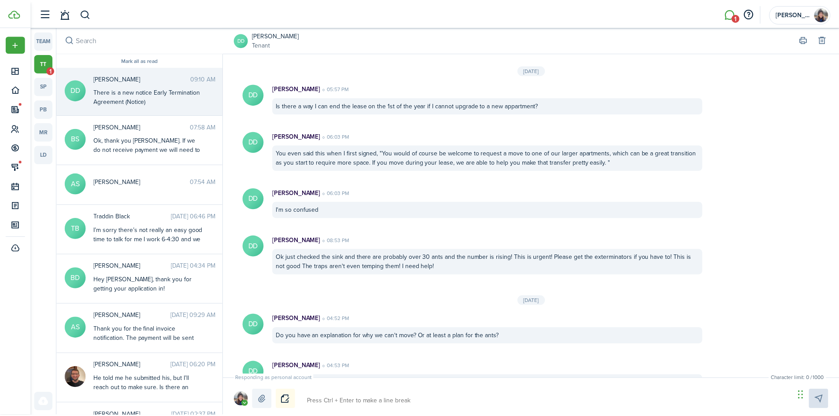
scroll to position [1127, 0]
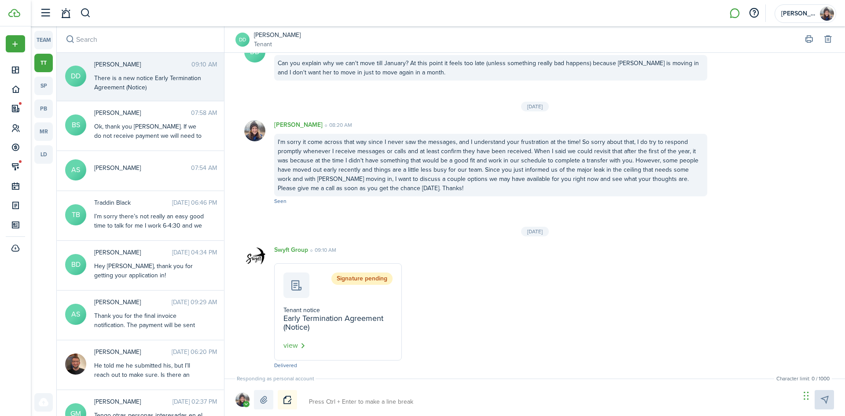
click at [289, 404] on button "Notice" at bounding box center [287, 399] width 19 height 19
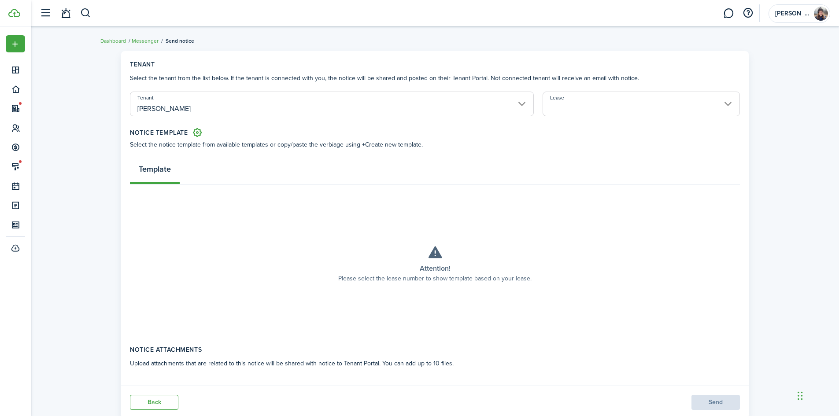
click at [606, 99] on input "Lease" at bounding box center [640, 104] width 197 height 25
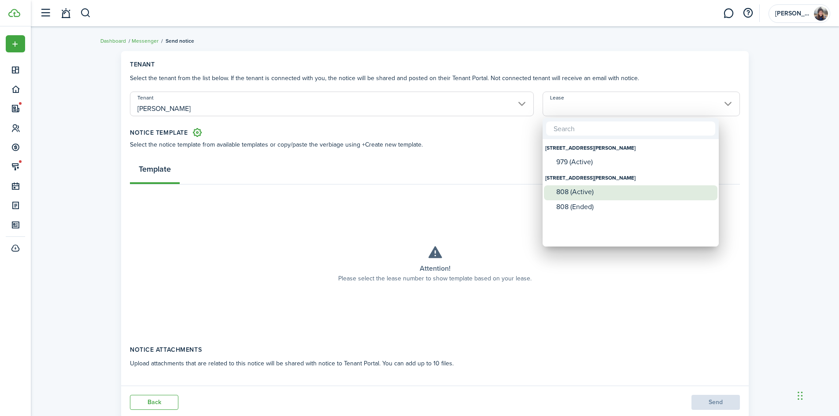
click at [617, 191] on div "808 (Active)" at bounding box center [634, 192] width 156 height 8
type input "[STREET_ADDRESS][PERSON_NAME] (Active)"
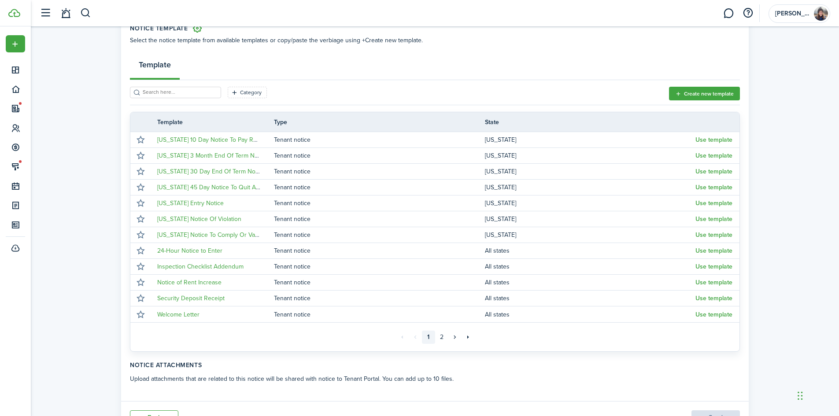
scroll to position [147, 0]
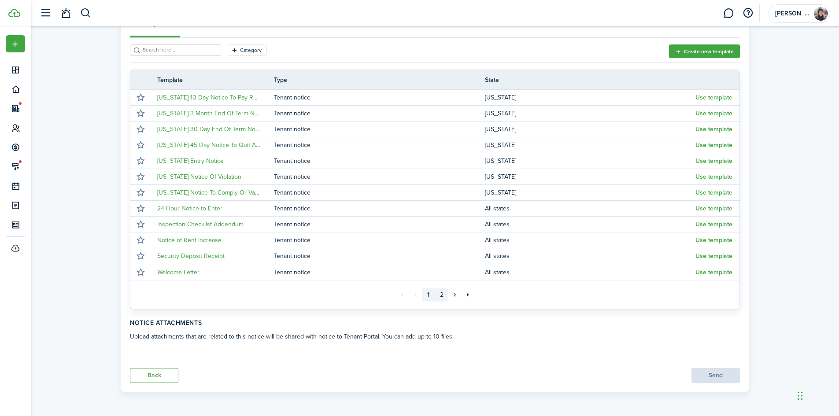
click at [442, 295] on link "2" at bounding box center [441, 294] width 13 height 13
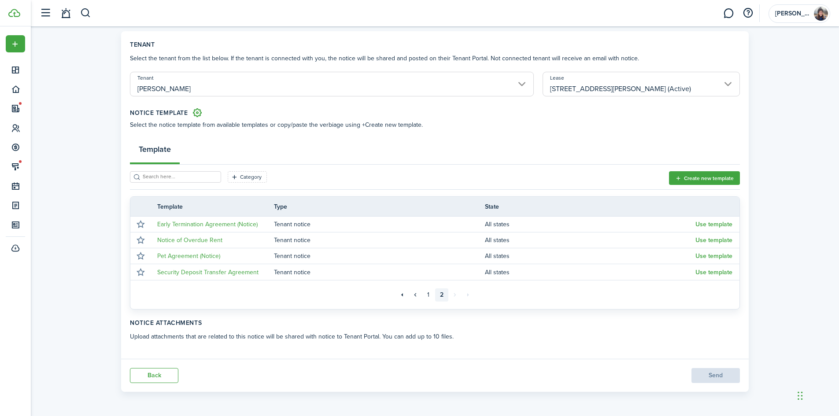
scroll to position [20, 0]
click at [699, 274] on button "Use template" at bounding box center [713, 272] width 37 height 7
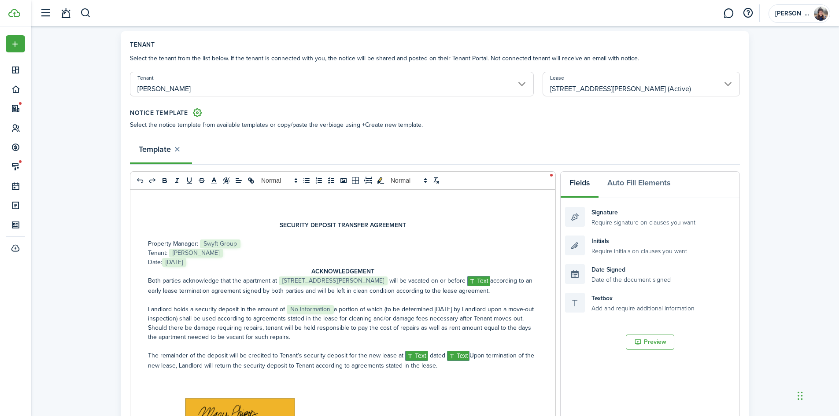
click at [503, 281] on p "Both parties acknowledge that the apartment at ﻿ [STREET_ADDRESS][PERSON_NAME] …" at bounding box center [343, 285] width 390 height 19
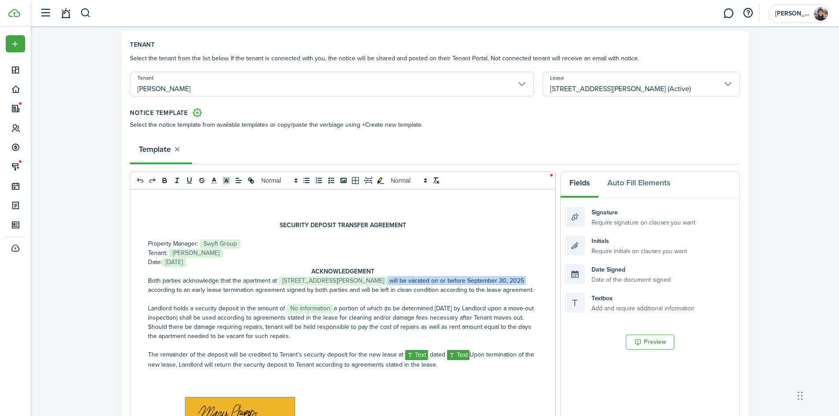
drag, startPoint x: 402, startPoint y: 280, endPoint x: 166, endPoint y: 287, distance: 236.1
click at [166, 287] on p "Both parties acknowledge that the apartment at ﻿ [STREET_ADDRESS][PERSON_NAME] …" at bounding box center [343, 285] width 390 height 18
click at [209, 294] on p "Both parties acknowledge that the apartment at ﻿ [STREET_ADDRESS][PERSON_NAME] …" at bounding box center [343, 285] width 390 height 18
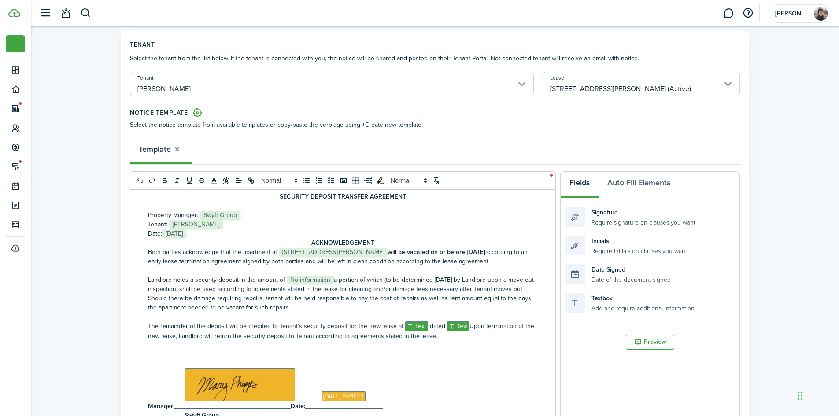
scroll to position [44, 0]
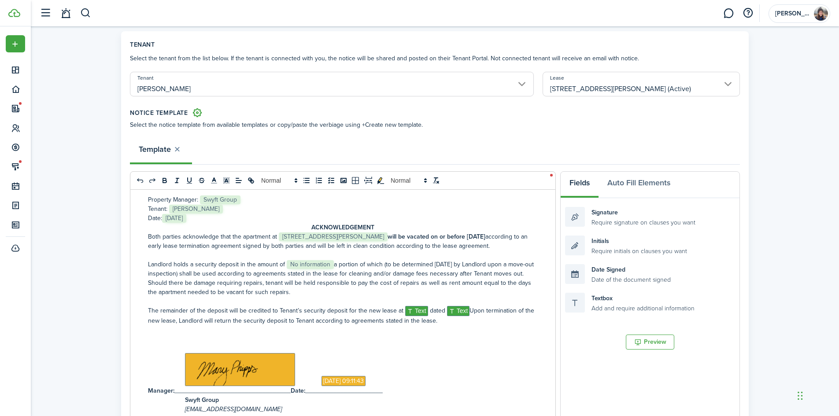
click at [245, 271] on p "Landlord holds a security deposit in the amount of ﻿ No information ﻿ a portion…" at bounding box center [343, 278] width 390 height 37
click at [332, 273] on p "Landlord holds a security deposit in the amount of ﻿ No information ﻿ a portion…" at bounding box center [343, 278] width 390 height 37
click at [284, 273] on p "Landlord holds a security deposit in the amount of ﻿$825.00 a portion of which …" at bounding box center [343, 278] width 390 height 37
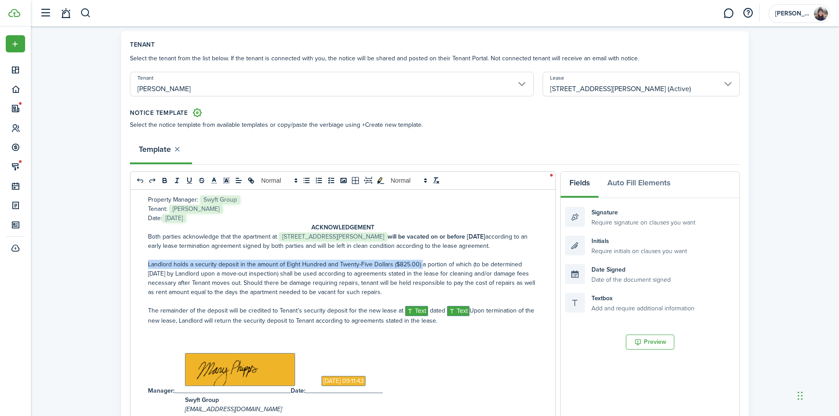
drag, startPoint x: 147, startPoint y: 274, endPoint x: 419, endPoint y: 275, distance: 271.6
click at [419, 275] on div "SECURITY DEPOSIT TRANSFER AGREEMENT Property Manager: ﻿ Swyft Group ﻿ Tenant: ﻿…" at bounding box center [342, 363] width 425 height 346
click at [372, 291] on p "Landlord holds a security deposit in the amount of ﻿Eight Hundred and Twenty-Fi…" at bounding box center [343, 278] width 390 height 37
click at [253, 297] on p "Landlord holds a security deposit in the amount of ﻿Eight Hundred and Twenty-Fi…" at bounding box center [343, 278] width 390 height 37
click at [343, 293] on p "Landlord holds a security deposit in the amount of ﻿Eight Hundred and Twenty-Fi…" at bounding box center [343, 278] width 390 height 37
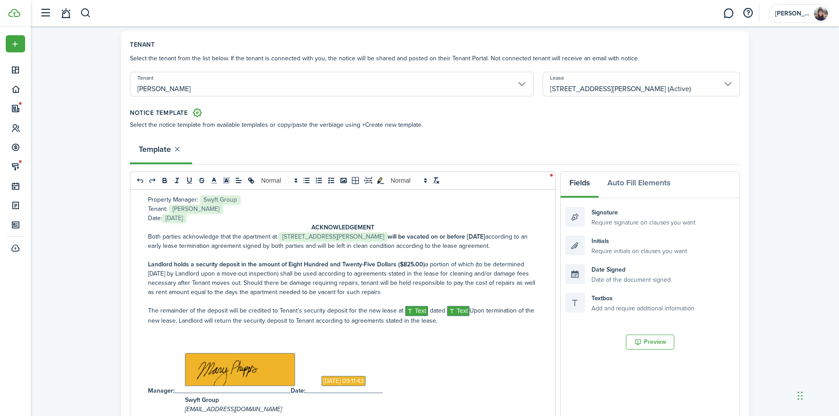
click at [416, 293] on p "Landlord holds a security deposit in the amount of ﻿Eight Hundred and Twenty-Fi…" at bounding box center [343, 278] width 390 height 37
click at [317, 295] on p "Landlord holds a security deposit in the amount of ﻿Eight Hundred and Twenty-Fi…" at bounding box center [343, 278] width 390 height 37
click at [272, 297] on p "Landlord holds a security deposit in the amount of ﻿Eight Hundred and Twenty-Fi…" at bounding box center [343, 278] width 390 height 37
click at [278, 297] on p "Landlord holds a security deposit in the amount of ﻿Eight Hundred and Twenty-Fi…" at bounding box center [343, 278] width 390 height 37
click at [350, 297] on p "Landlord holds a security deposit in the amount of ﻿Eight Hundred and Twenty-Fi…" at bounding box center [343, 278] width 390 height 37
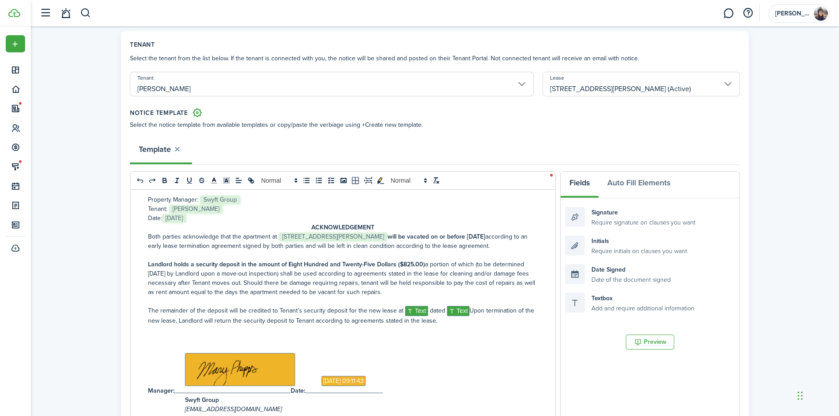
click at [396, 297] on p "Landlord holds a security deposit in the amount of ﻿Eight Hundred and Twenty-Fi…" at bounding box center [343, 278] width 390 height 37
click at [353, 321] on p "The remainder of the deposit will be credited to [PERSON_NAME]’s security depos…" at bounding box center [343, 315] width 390 height 19
click at [180, 318] on p "The remainder of the deposit will be credited to [PERSON_NAME]’s security depos…" at bounding box center [343, 315] width 390 height 19
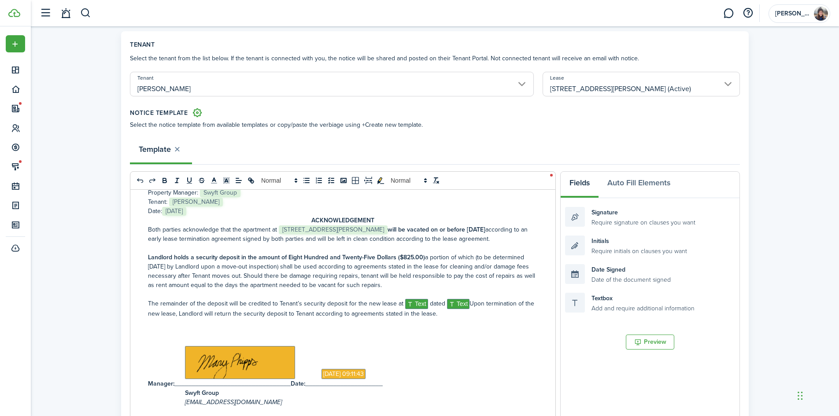
click at [424, 304] on p "The remainder of the deposit will be credited to [PERSON_NAME]’s security depos…" at bounding box center [343, 308] width 390 height 19
click at [449, 305] on p "The remainder of the deposit will be credited to [PERSON_NAME]’s security depos…" at bounding box center [343, 308] width 390 height 19
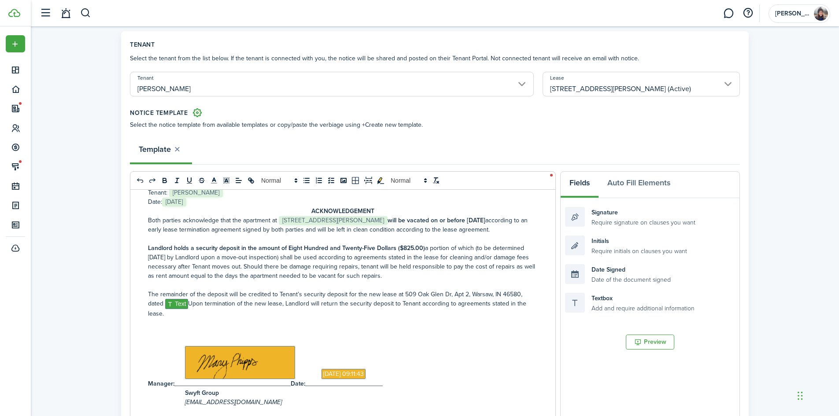
click at [188, 311] on p "The remainder of the deposit will be credited to [PERSON_NAME]’s security depos…" at bounding box center [343, 304] width 390 height 29
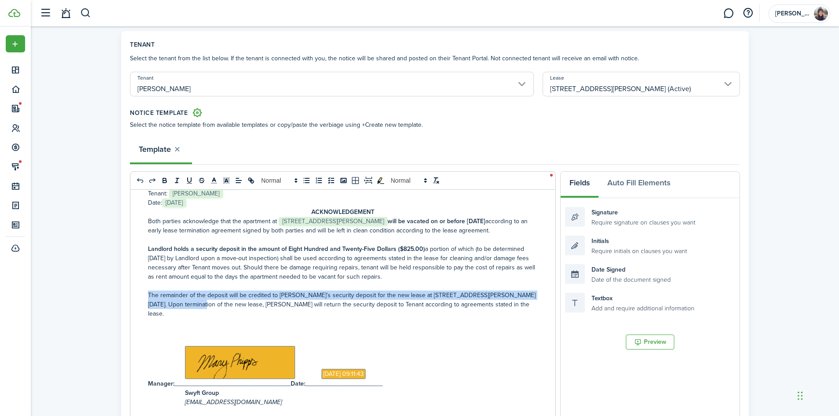
drag, startPoint x: 149, startPoint y: 295, endPoint x: 192, endPoint y: 303, distance: 44.4
click at [192, 303] on p "The remainder of the deposit will be credited to [PERSON_NAME]’s security depos…" at bounding box center [343, 305] width 390 height 28
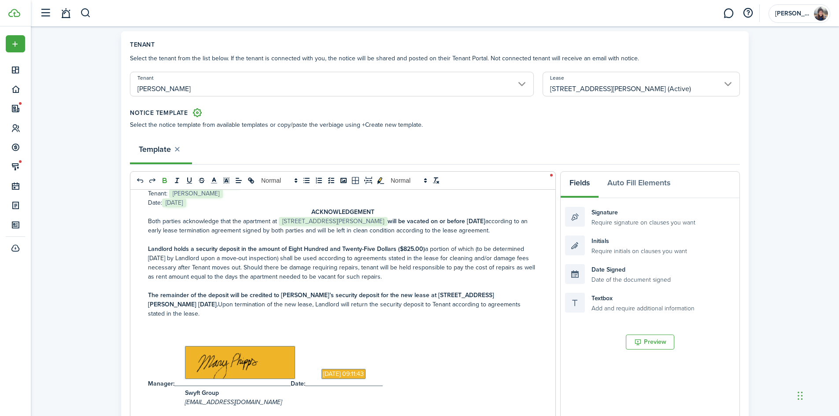
click at [240, 317] on p "The remainder of the deposit will be credited to [PERSON_NAME]’s security depos…" at bounding box center [343, 305] width 390 height 28
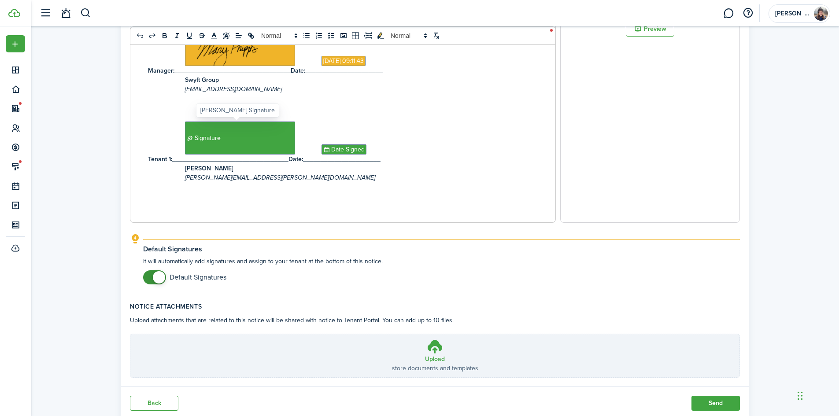
scroll to position [361, 0]
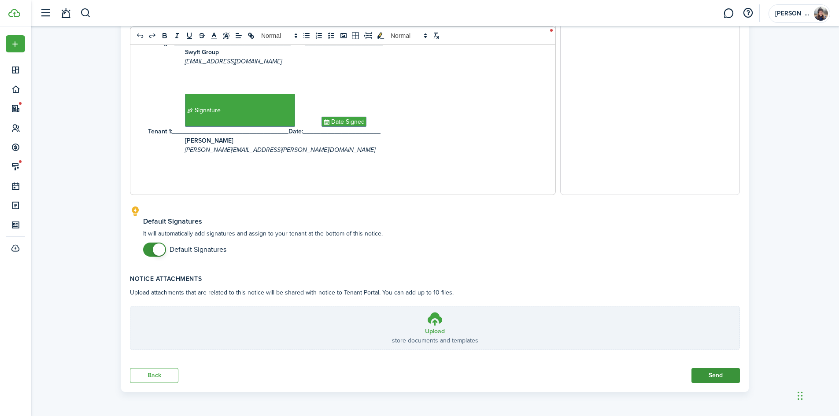
click at [703, 372] on button "Send" at bounding box center [715, 375] width 48 height 15
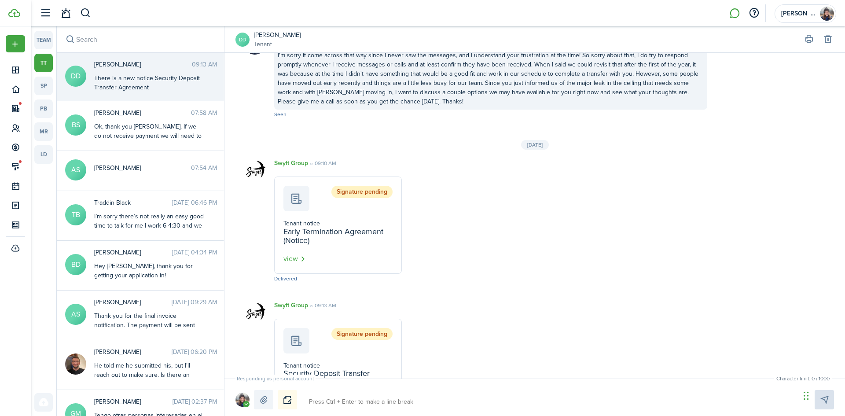
scroll to position [1221, 0]
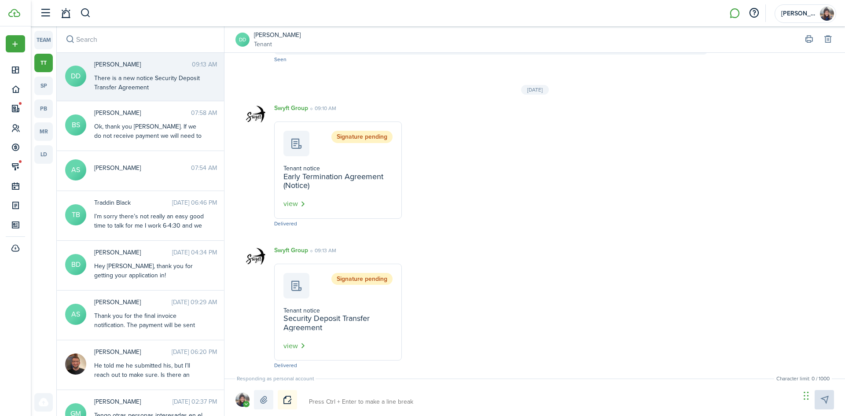
click at [375, 399] on textarea at bounding box center [551, 401] width 491 height 15
type textarea "H"
type textarea "Hi"
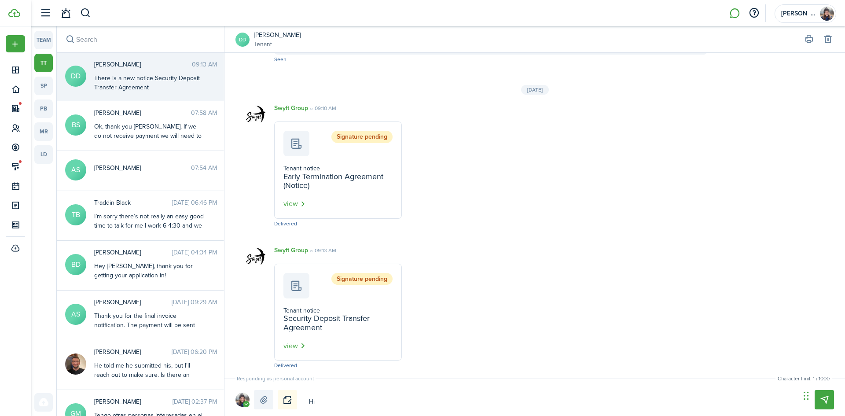
type textarea "Hi"
type textarea "Hi D"
type textarea "Hi DA"
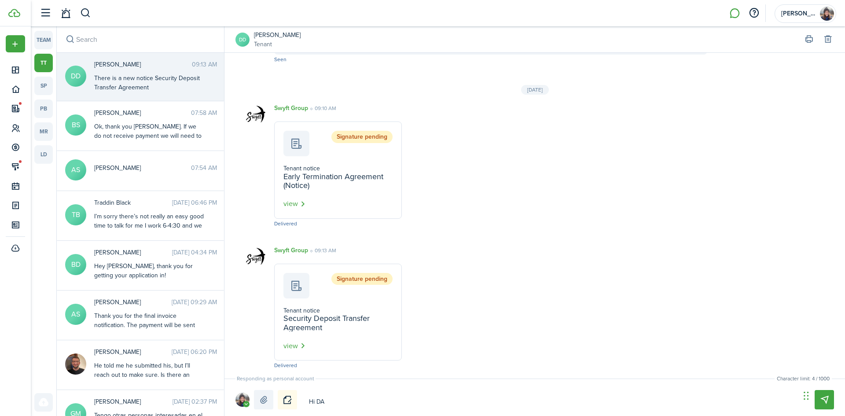
type textarea "Hi DA"
type textarea "Hi DAv"
type textarea "Hi DAvi"
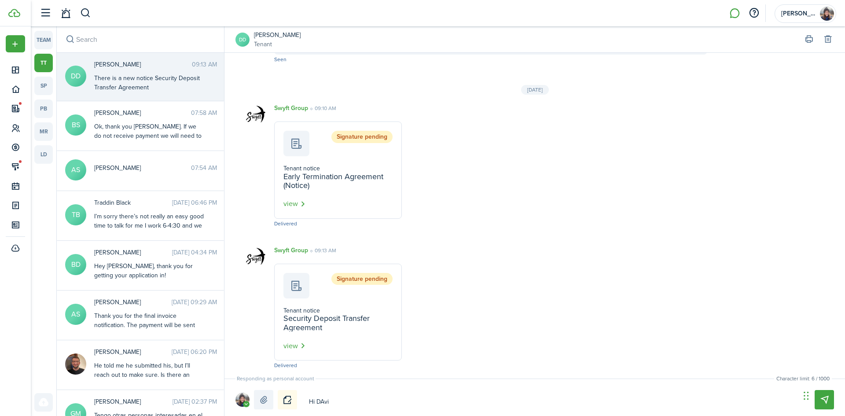
type textarea "Hi [PERSON_NAME]"
type textarea "Hi DAvi"
type textarea "Hi DAv"
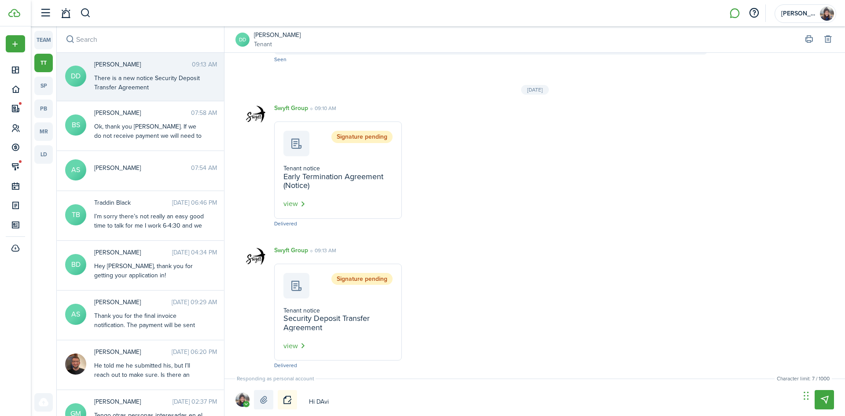
type textarea "Hi DAv"
type textarea "Hi DA"
type textarea "Hi D"
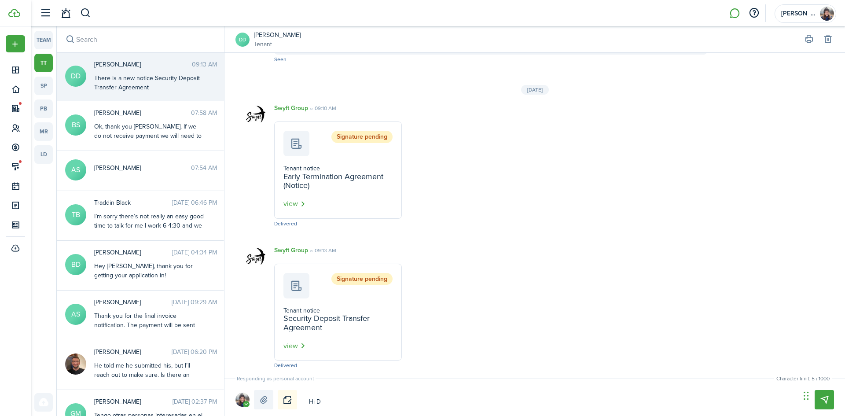
type textarea "Hi Da"
type textarea "Hi Dav"
type textarea "Hi [PERSON_NAME]"
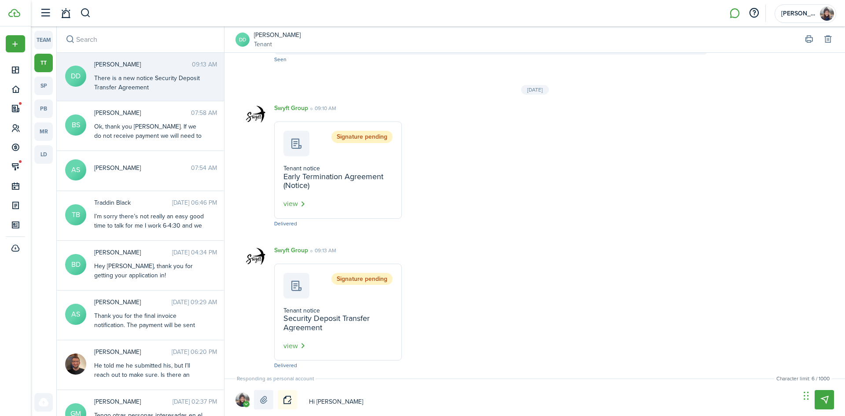
type textarea "Hi [PERSON_NAME]"
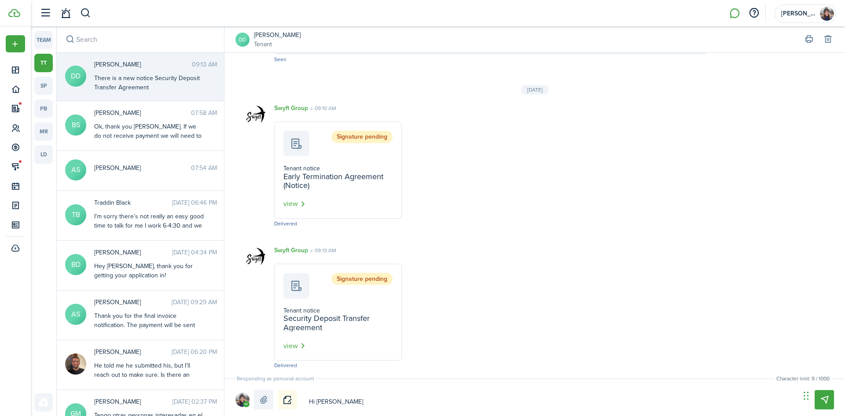
type textarea "Hi [PERSON_NAME]"
type textarea "Hi [PERSON_NAME]!"
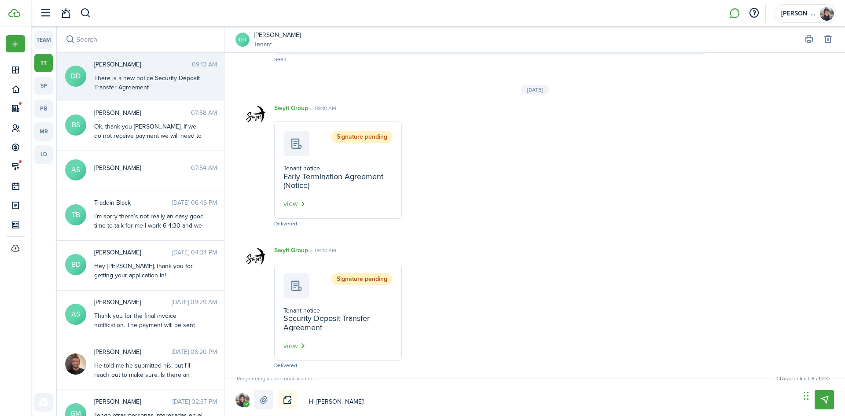
type textarea "Hi [PERSON_NAME]!"
type textarea "Hi [PERSON_NAME]! 3"
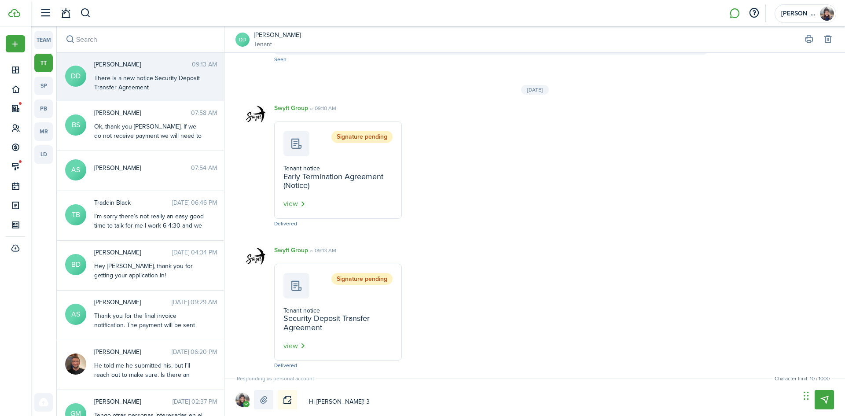
type textarea "Hi [PERSON_NAME]! 3 t"
type textarea "Hi [PERSON_NAME]! 3"
type textarea "Hi [PERSON_NAME]! 3 T"
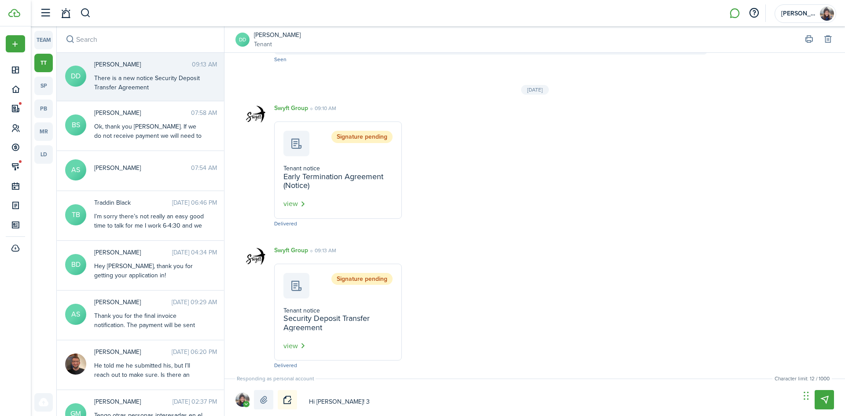
type textarea "Hi [PERSON_NAME]! 3 T"
type textarea "Hi [PERSON_NAME]! 3 Th"
type textarea "Hi [PERSON_NAME]! 3 Thi"
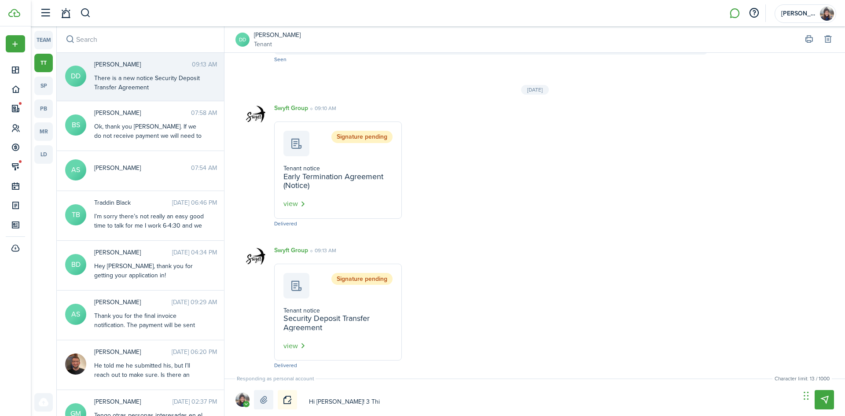
type textarea "Hi [PERSON_NAME]! 3 Thin"
type textarea "Hi [PERSON_NAME]! 3 Thing"
type textarea "Hi [PERSON_NAME]! 3 Things"
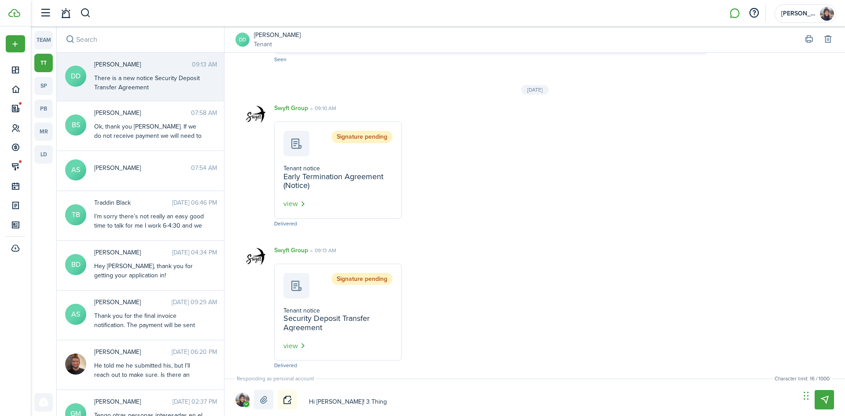
type textarea "Hi [PERSON_NAME]! 3 Things"
type textarea "Hi [PERSON_NAME]! 3 Things f"
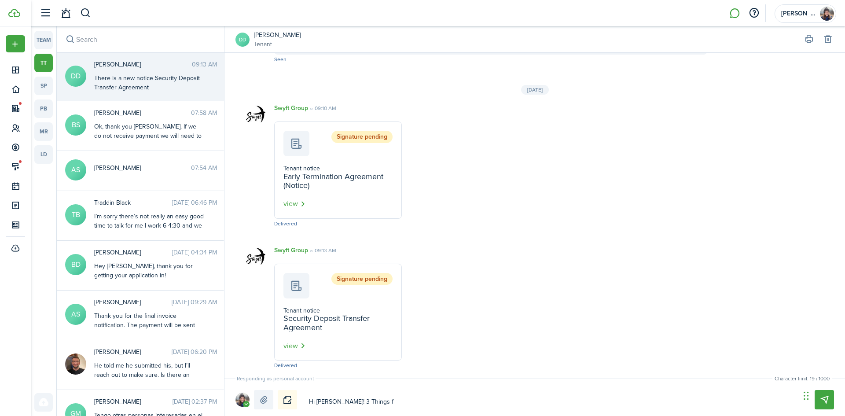
type textarea "Hi [PERSON_NAME]! 3 Things fo"
type textarea "Hi [PERSON_NAME]! 3 Things for"
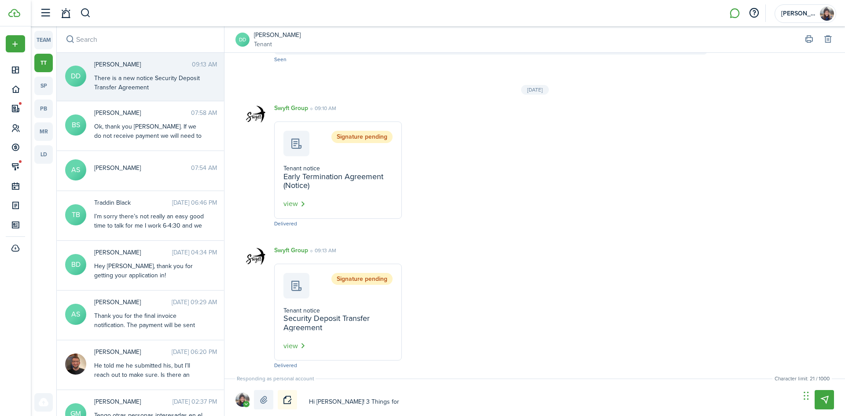
type textarea "Hi [PERSON_NAME]! 3 Things for"
type textarea "Hi [PERSON_NAME]! 3 Things for y"
type textarea "Hi [PERSON_NAME]! 3 Things for yo"
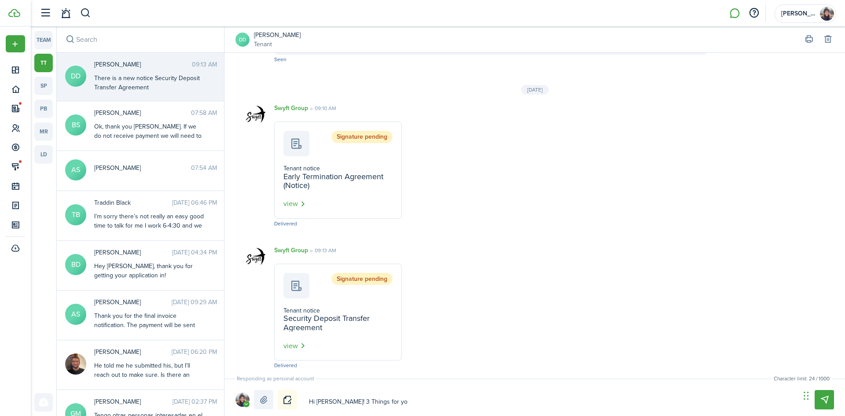
type textarea "Hi [PERSON_NAME]! 3 Things for you"
type textarea "Hi [PERSON_NAME]! 3 Things for you t"
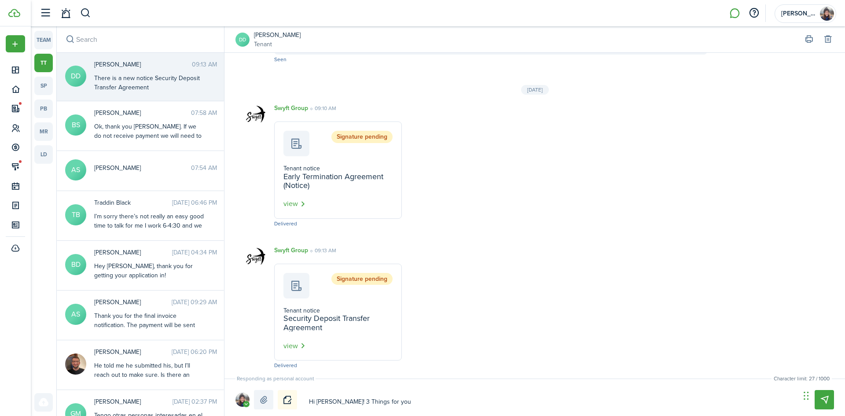
type textarea "Hi [PERSON_NAME]! 3 Things for you t"
type textarea "Hi [PERSON_NAME]! 3 Things for you to"
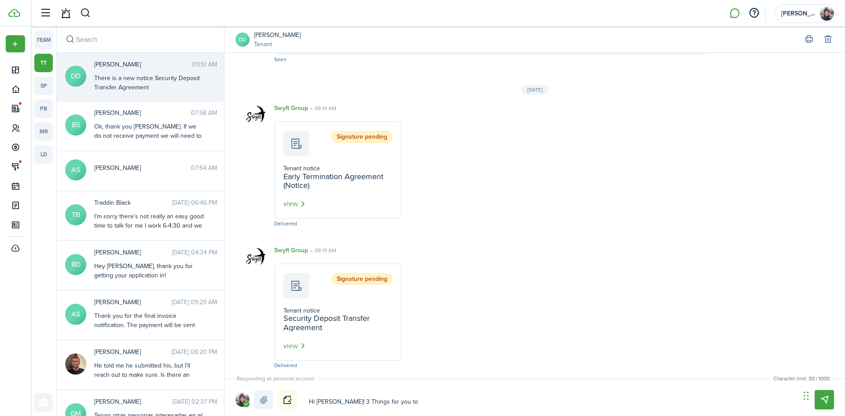
type textarea "Hi [PERSON_NAME]! 3 Things for you to s"
type textarea "Hi [PERSON_NAME]! 3 Things for you to si"
type textarea "Hi [PERSON_NAME]! 3 Things for you to sig"
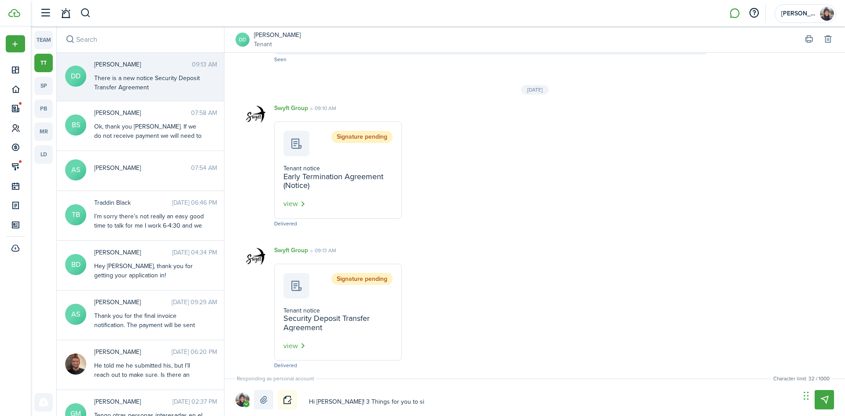
type textarea "Hi [PERSON_NAME]! 3 Things for you to sig"
type textarea "Hi [PERSON_NAME]! 3 Things for you to sign"
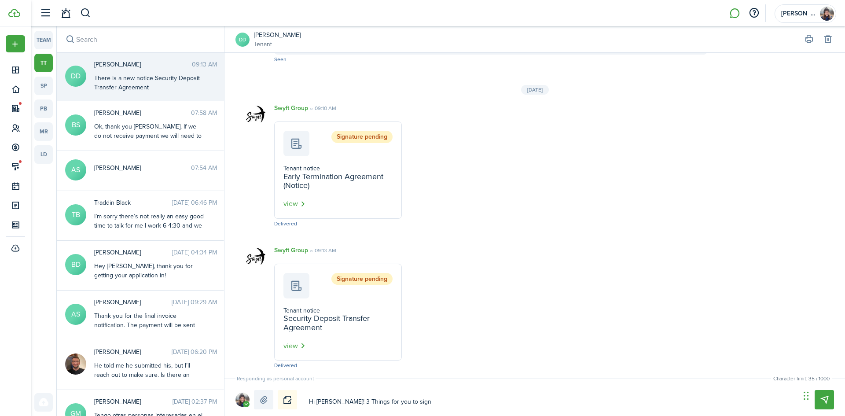
type textarea "Hi [PERSON_NAME]! 3 Things for you to sign t"
type textarea "Hi [PERSON_NAME]! 3 Things for you to sign to"
type textarea "Hi [PERSON_NAME]! 3 Things for you to sign [PERSON_NAME]"
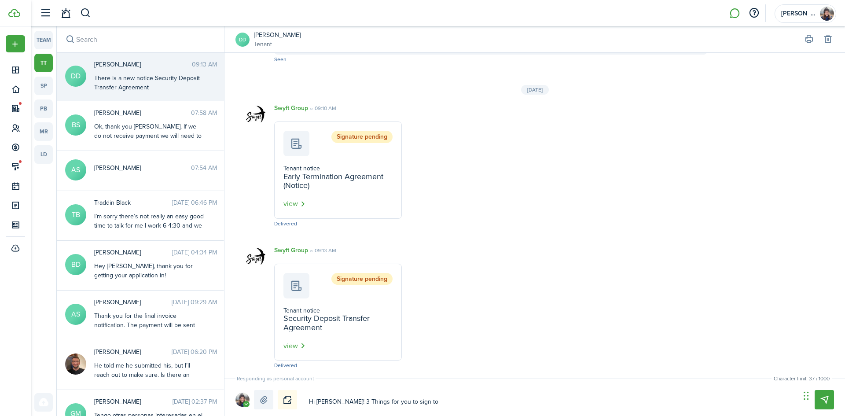
type textarea "Hi [PERSON_NAME]! 3 Things for you to sign [PERSON_NAME]"
type textarea "Hi [PERSON_NAME]! 3 Things for you to sign [DATE]"
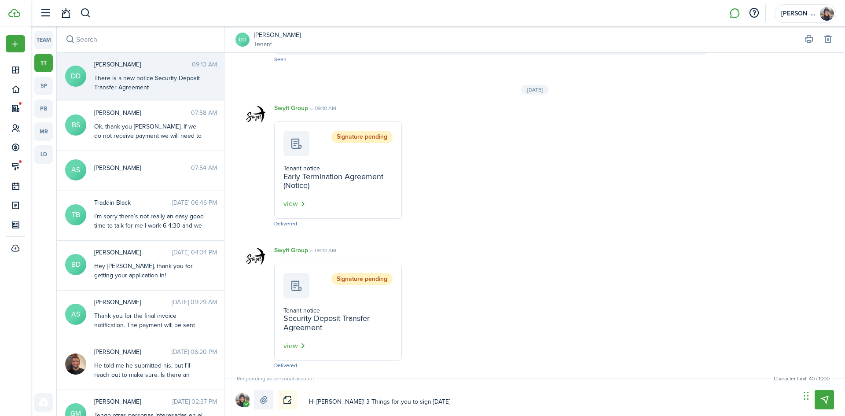
type textarea "Hi [PERSON_NAME]! 3 Things for you to sign [DATE]:"
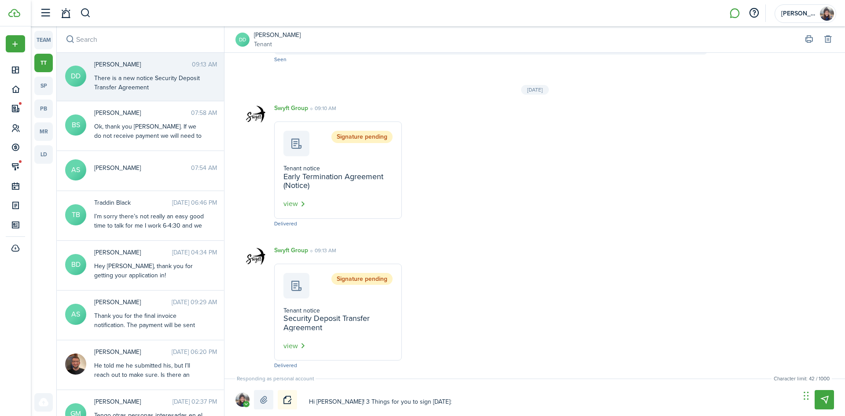
type textarea "Hi [PERSON_NAME]! 3 Things for you to sign [DATE]:"
type textarea "Hi [PERSON_NAME]! 3 Things for you to sign [DATE]: 1"
type textarea "Hi [PERSON_NAME]! 3 Things for you to sign [DATE]: 1."
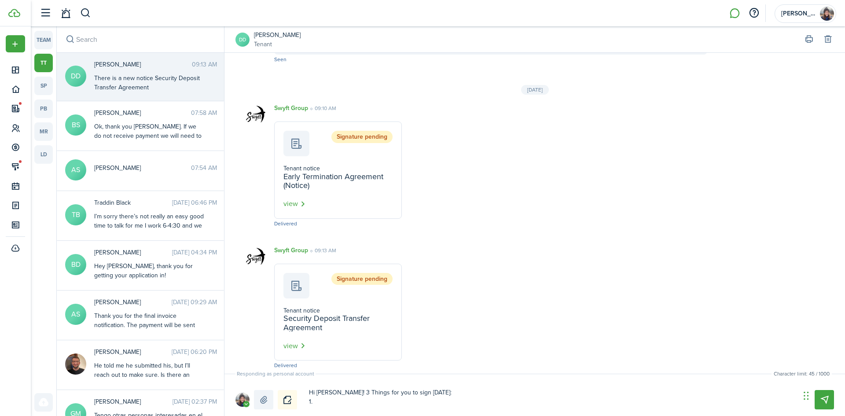
type textarea "Hi [PERSON_NAME]! 3 Things for you to sign [DATE]: 1."
type textarea "Hi [PERSON_NAME]! 3 Things for you to sign [DATE]: 1. N"
type textarea "Hi [PERSON_NAME]! 3 Things for you to sign [DATE]: 1. Ne"
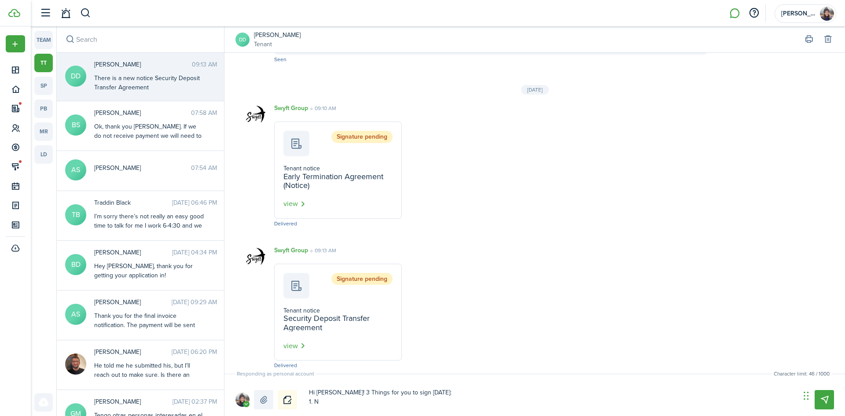
type textarea "Hi [PERSON_NAME]! 3 Things for you to sign [DATE]: 1. Ne"
type textarea "Hi [PERSON_NAME]! 3 Things for you to sign [DATE]: 1. New"
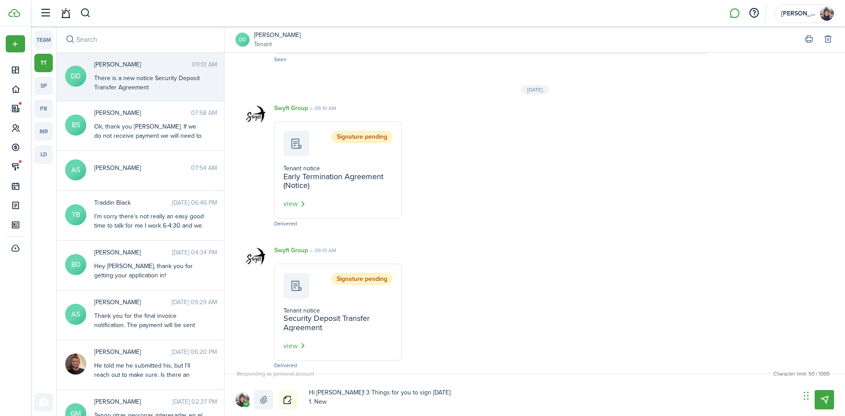
type textarea "Hi [PERSON_NAME]! 3 Things for you to sign [DATE]: 1. New L"
type textarea "Hi [PERSON_NAME]! 3 Things for you to sign [DATE]: 1. New Le"
type textarea "Hi [PERSON_NAME]! 3 Things for you to sign [DATE]: 1. New Lea"
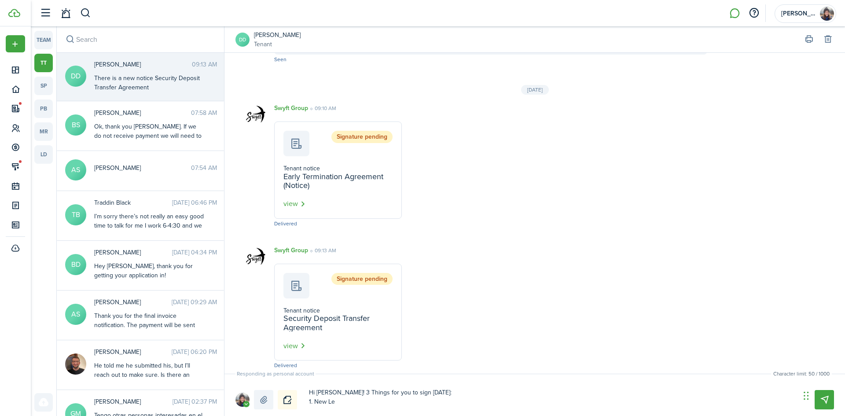
type textarea "Hi [PERSON_NAME]! 3 Things for you to sign [DATE]: 1. New Lea"
type textarea "Hi [PERSON_NAME]! 3 Things for you to sign [DATE]: 1. New Leas"
type textarea "Hi [PERSON_NAME]! 3 Things for you to sign [DATE]: 1. New Lease"
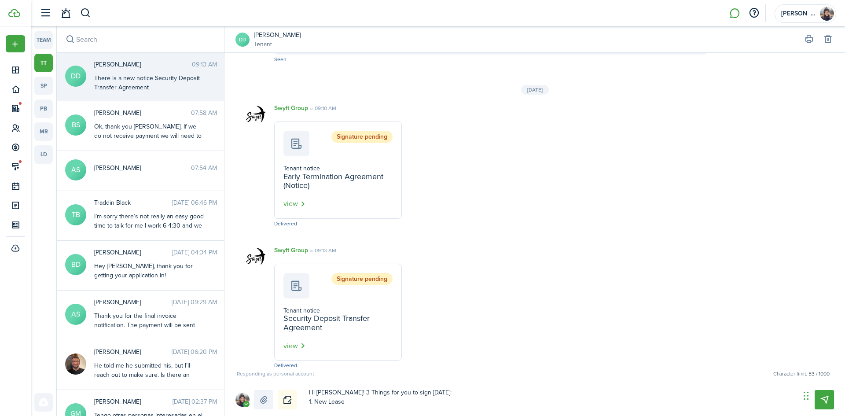
type textarea "Hi [PERSON_NAME]! 3 Things for you to sign [DATE]: 1. New Lease"
type textarea "Hi [PERSON_NAME]! 3 Things for you to sign [DATE]: 1. New Lease A"
type textarea "Hi [PERSON_NAME]! 3 Things for you to sign [DATE]: 1. New Lease Ag"
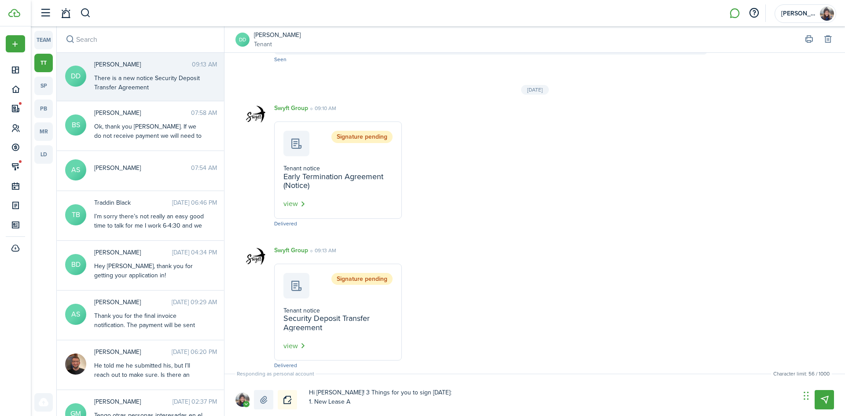
type textarea "Hi [PERSON_NAME]! 3 Things for you to sign [DATE]: 1. New Lease Ag"
type textarea "Hi [PERSON_NAME]! 3 Things for you to sign [DATE]: 1. New Lease Agr"
type textarea "Hi [PERSON_NAME]! 3 Things for you to sign [DATE]: 1. New Lease Agre"
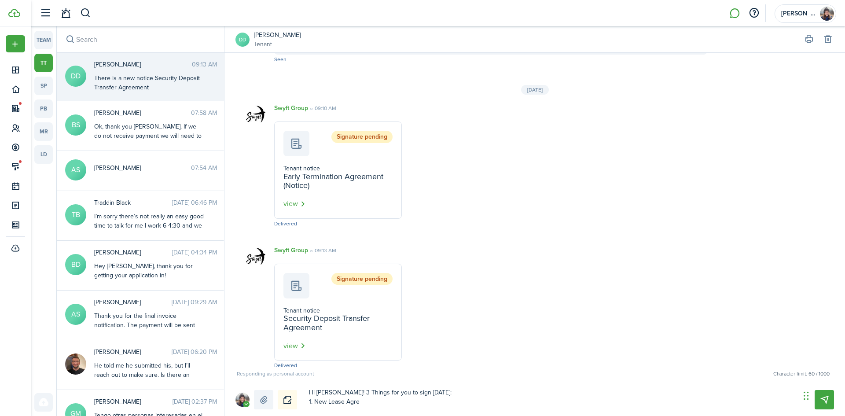
type textarea "Hi [PERSON_NAME]! 3 Things for you to sign [DATE]: 1. New Lease Agree"
type textarea "Hi [PERSON_NAME]! 3 Things for you to sign [DATE]: 1. New Lease Agreem"
type textarea "Hi [PERSON_NAME]! 3 Things for you to sign [DATE]: 1. New Lease Agreeme"
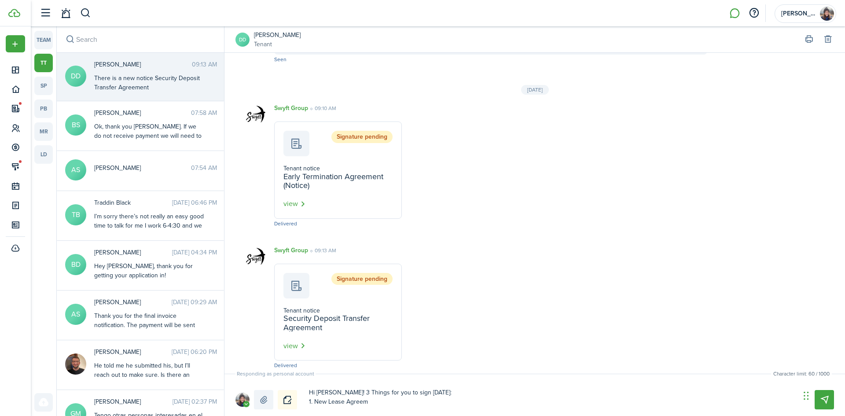
type textarea "Hi [PERSON_NAME]! 3 Things for you to sign [DATE]: 1. New Lease Agreeme"
type textarea "Hi [PERSON_NAME]! 3 Things for you to sign [DATE]: 1. New Lease Agreemen"
type textarea "Hi [PERSON_NAME]! 3 Things for you to sign [DATE]: 1. New Lease Agreement"
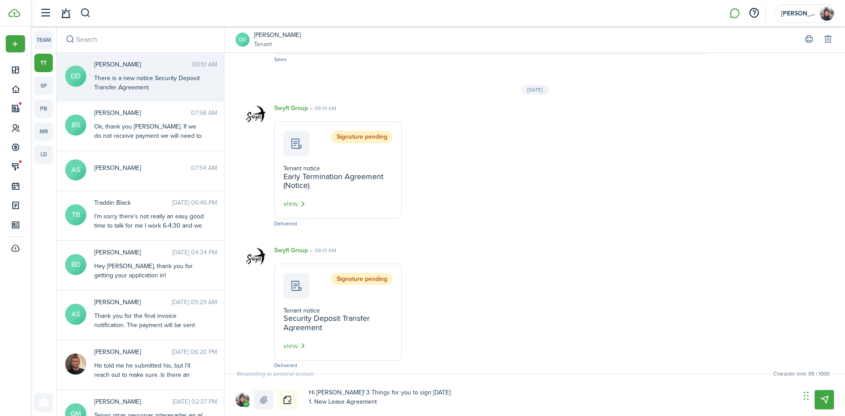
type textarea "Hi [PERSON_NAME]! 3 Things for you to sign [DATE]: 1. New Lease Agreement!"
type textarea "Hi [PERSON_NAME]! 3 Things for you to sign [DATE]: 1. New Lease Agreement! ("
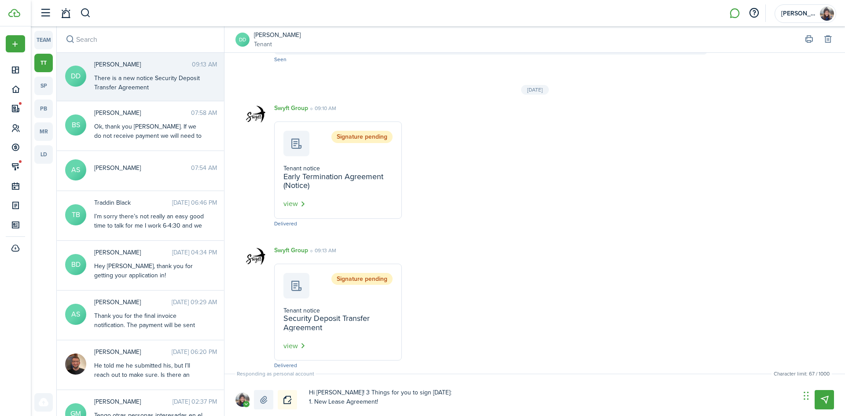
type textarea "Hi [PERSON_NAME]! 3 Things for you to sign [DATE]: 1. New Lease Agreement! ("
type textarea "Hi [PERSON_NAME]! 3 Things for you to sign [DATE]: 1. New Lease Agreement! (W"
type textarea "Hi [PERSON_NAME]! 3 Things for you to sign [DATE]: 1. New Lease Agreement! (Wo"
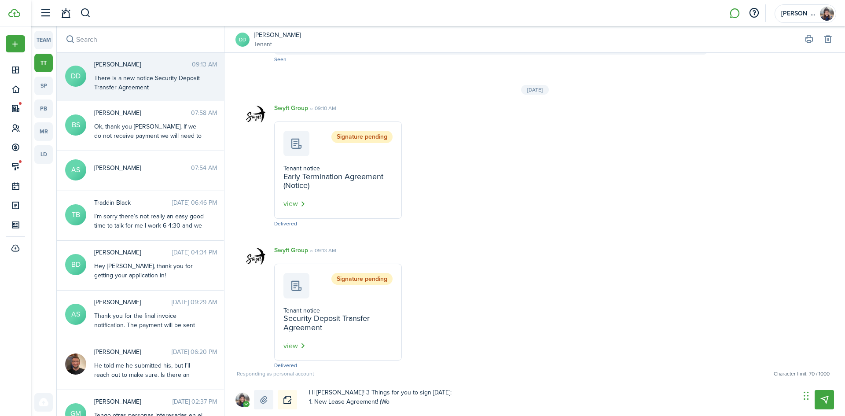
type textarea "Hi [PERSON_NAME]! 3 Things for you to sign [DATE]: 1. New Lease Agreement! (Woo"
type textarea "Hi [PERSON_NAME]! 3 Things for you to sign [DATE]: 1. New Lease Agreement! (Wooh"
type textarea "Hi [PERSON_NAME]! 3 Things for you to sign [DATE]: 1. New Lease Agreement! (Woo…"
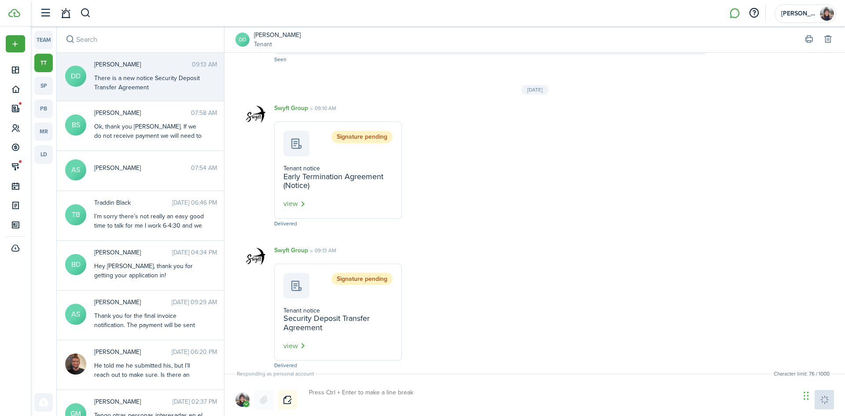
scroll to position [1287, 0]
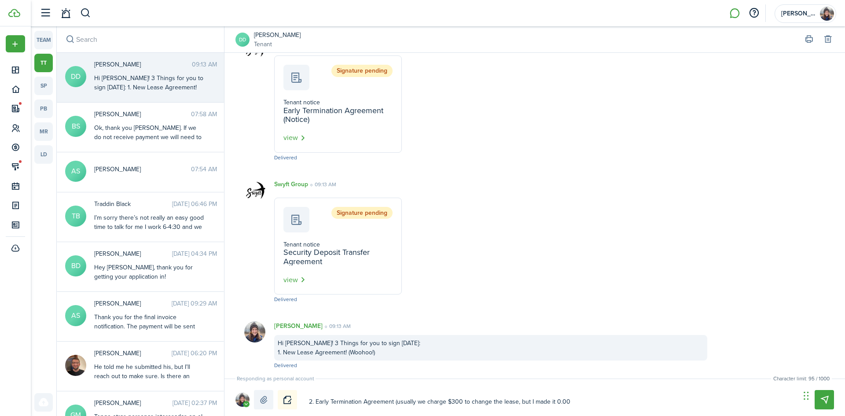
click at [557, 403] on textarea "2. Early Termination Agreement (usually we charge $300 to change the lease, but…" at bounding box center [551, 401] width 491 height 15
click at [570, 401] on textarea "2. Early Termination Agreement (usually we charge $300 to change the lease, but…" at bounding box center [551, 401] width 491 height 15
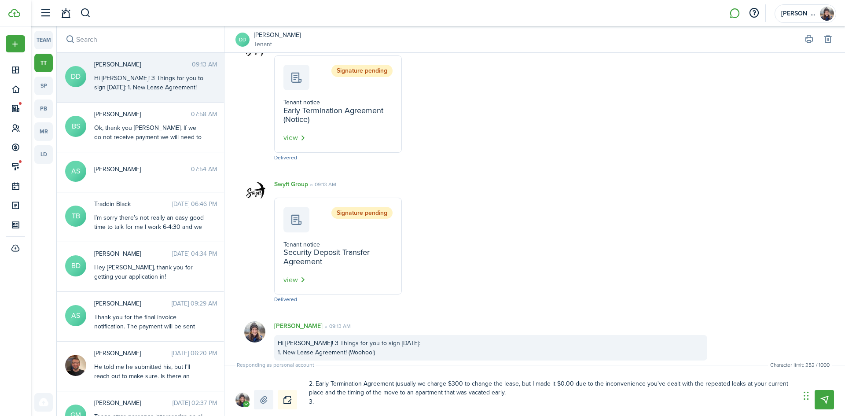
click at [545, 389] on textarea "2. Early Termination Agreement (usually we charge $300 to change the lease, but…" at bounding box center [551, 392] width 491 height 33
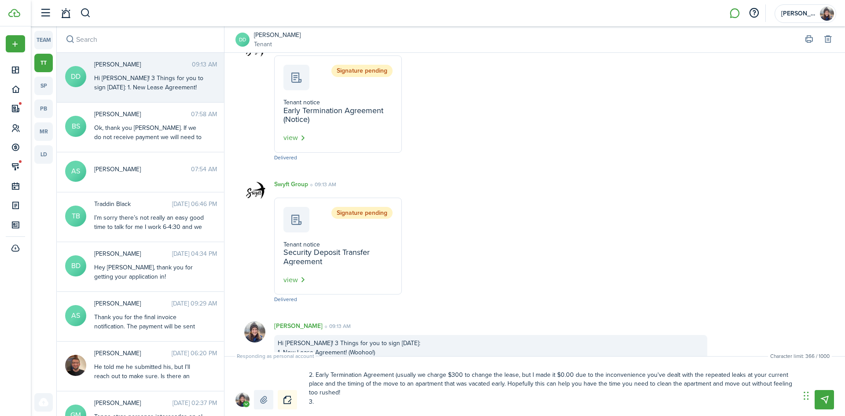
click at [322, 404] on textarea "2. Early Termination Agreement (usually we charge $300 to change the lease, but…" at bounding box center [551, 389] width 491 height 42
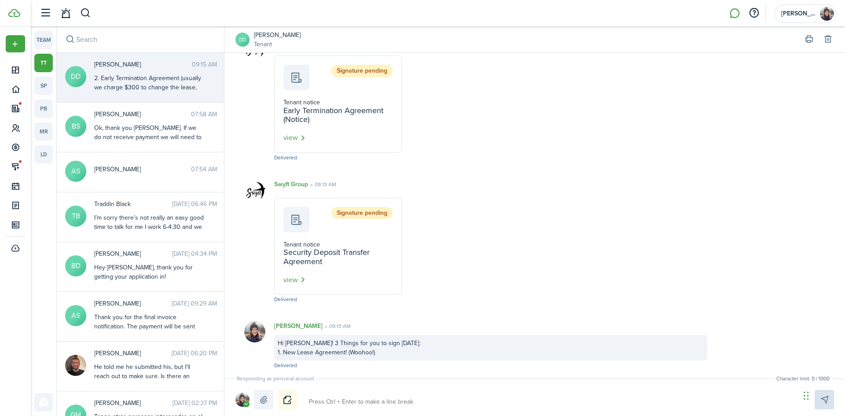
scroll to position [0, 0]
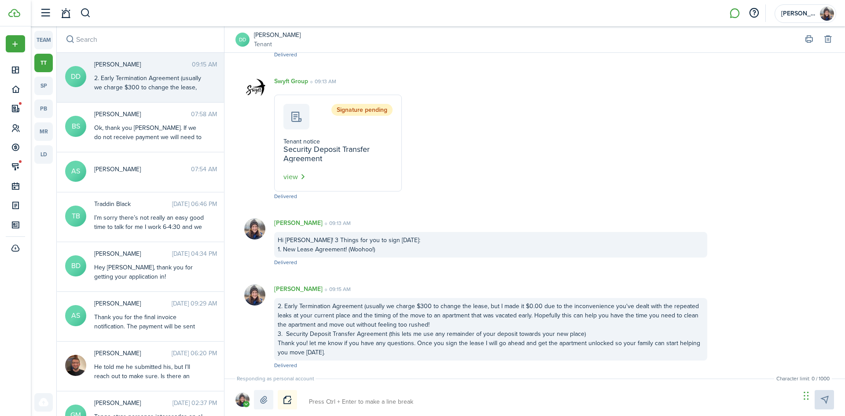
click at [309, 256] on div "Hi [PERSON_NAME]! 3 Things for you to sign [DATE]: 1. New Lease Agreement! (Woo…" at bounding box center [490, 245] width 433 height 26
click at [309, 252] on div "Hi [PERSON_NAME]! 3 Things for you to sign [DATE]: 1. New Lease Agreement! (Woo…" at bounding box center [490, 245] width 433 height 26
click at [313, 319] on div "2. Early Termination Agreement (usually we charge $300 to change the lease, but…" at bounding box center [490, 329] width 433 height 63
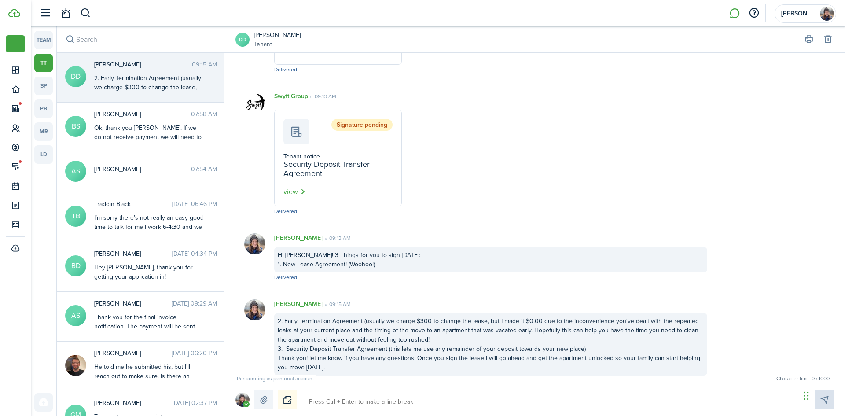
scroll to position [1390, 0]
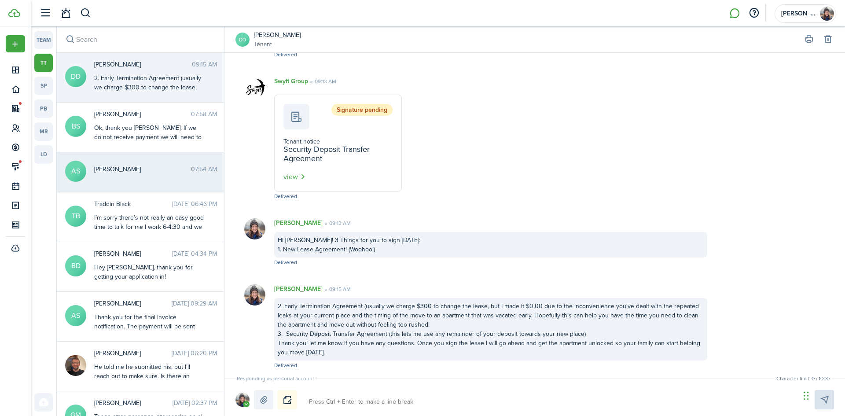
click at [129, 179] on messenger-thread-item "AS [PERSON_NAME] 07:54 AM" at bounding box center [140, 172] width 167 height 40
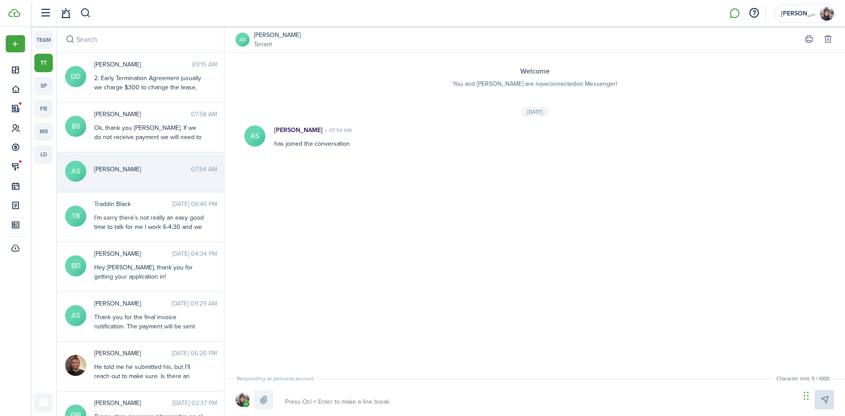
click at [304, 399] on textarea at bounding box center [539, 401] width 515 height 15
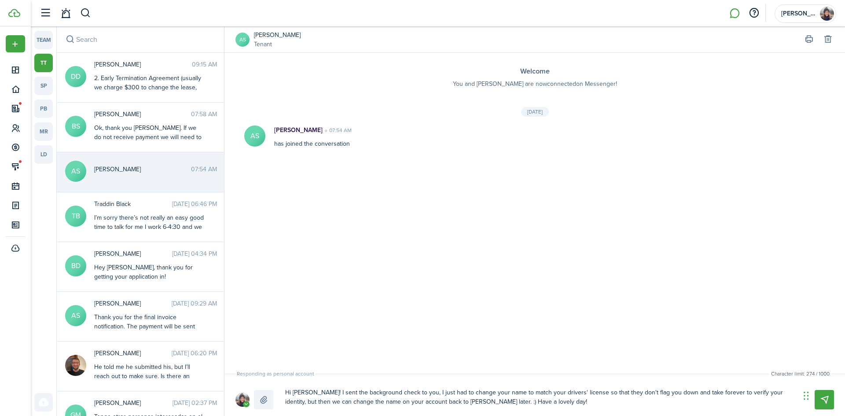
click at [465, 403] on textarea "Hi [PERSON_NAME]! I sent the background check to you, I just had to change your…" at bounding box center [539, 397] width 515 height 24
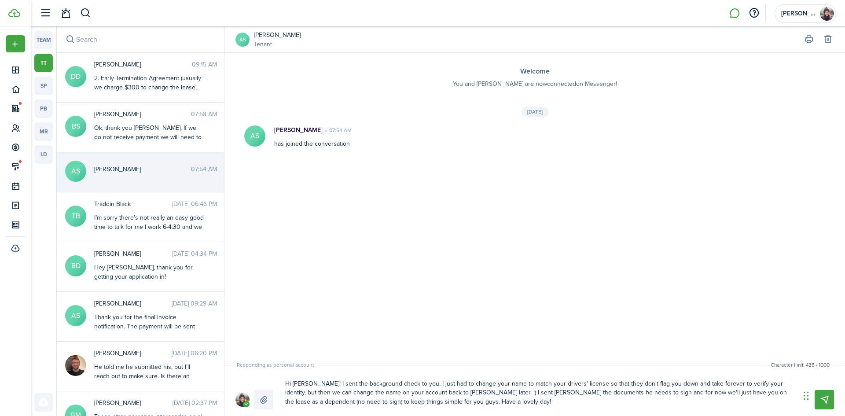
click at [453, 401] on textarea "Hi [PERSON_NAME]! I sent the background check to you, I just had to change your…" at bounding box center [539, 392] width 515 height 33
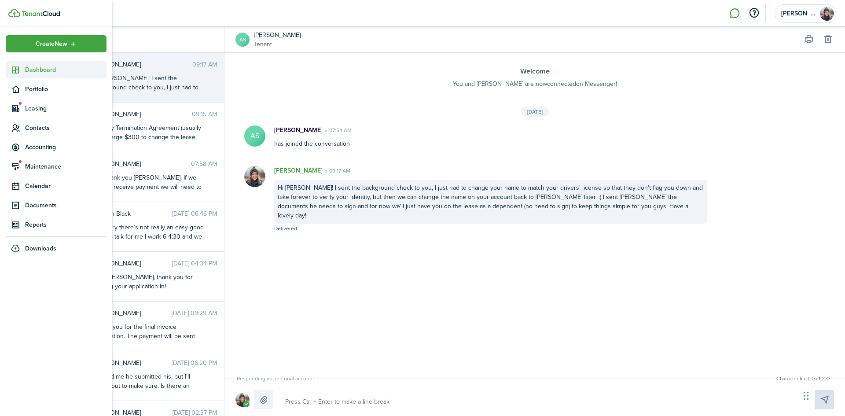
click at [29, 70] on span "Dashboard" at bounding box center [65, 69] width 81 height 9
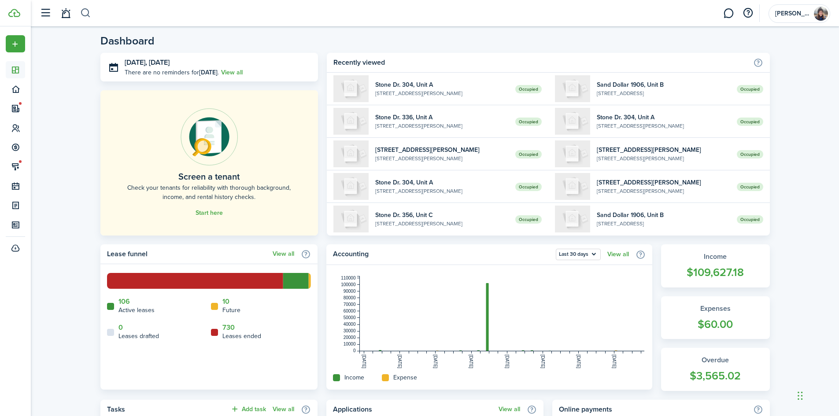
click at [88, 15] on button "button" at bounding box center [85, 13] width 11 height 15
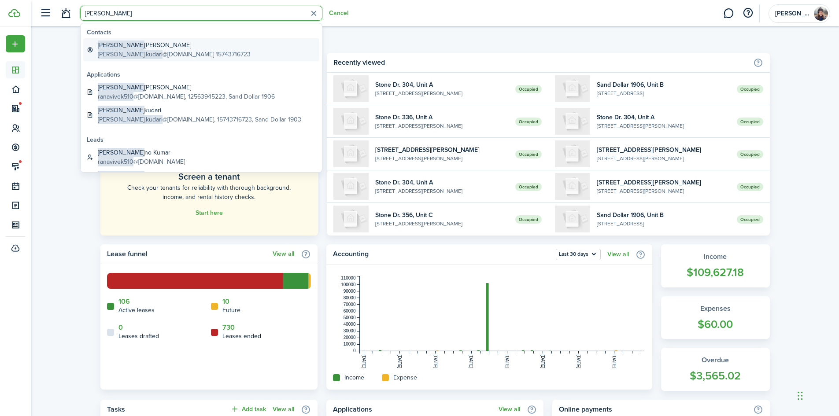
click at [129, 45] on global-search-item-title "[PERSON_NAME] kudari" at bounding box center [174, 45] width 153 height 9
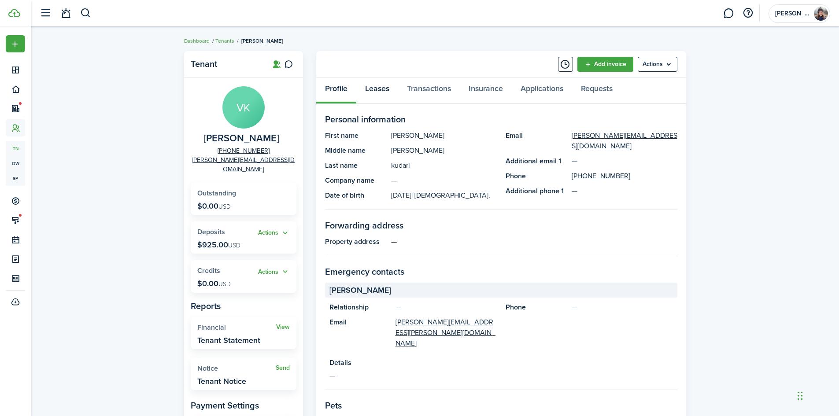
click at [390, 87] on link "Leases" at bounding box center [377, 90] width 42 height 26
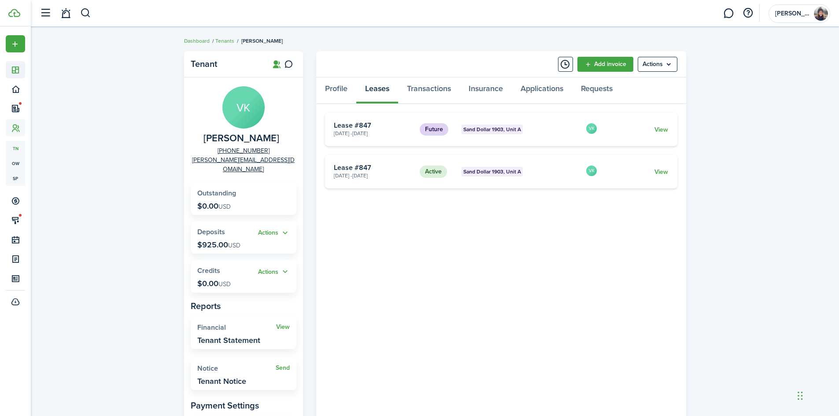
click at [20, 70] on icon at bounding box center [15, 70] width 9 height 9
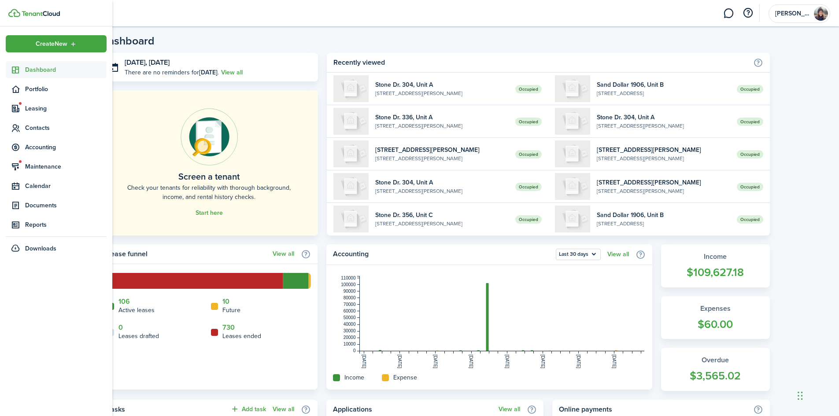
click at [21, 73] on sidebar-link-icon at bounding box center [15, 69] width 19 height 9
click at [59, 105] on span "Leasing" at bounding box center [65, 108] width 81 height 9
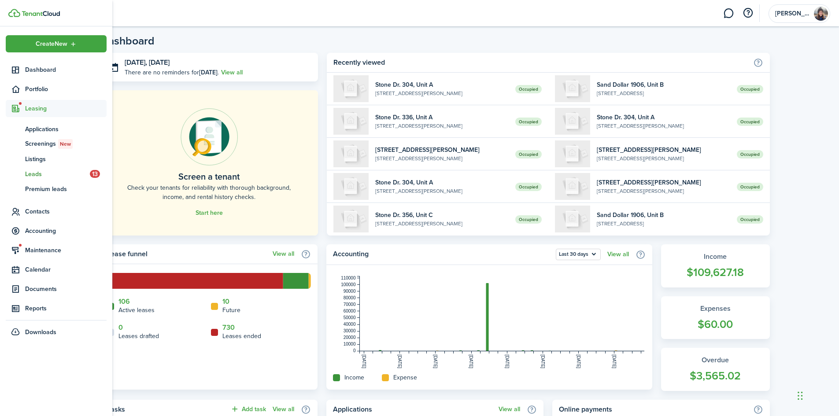
click at [33, 176] on span "Leads" at bounding box center [57, 174] width 65 height 9
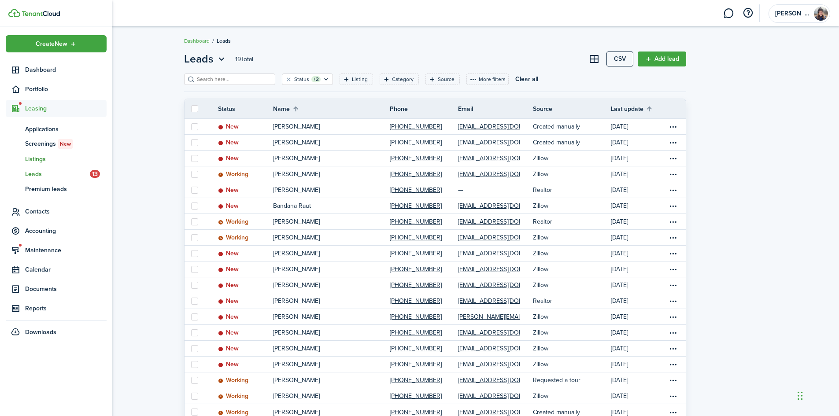
click at [34, 162] on span "Listings" at bounding box center [65, 159] width 81 height 9
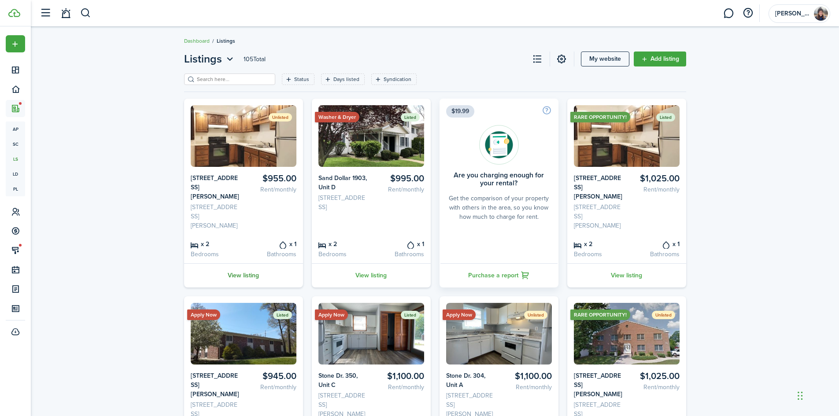
click at [246, 263] on link "View listing" at bounding box center [243, 275] width 119 height 24
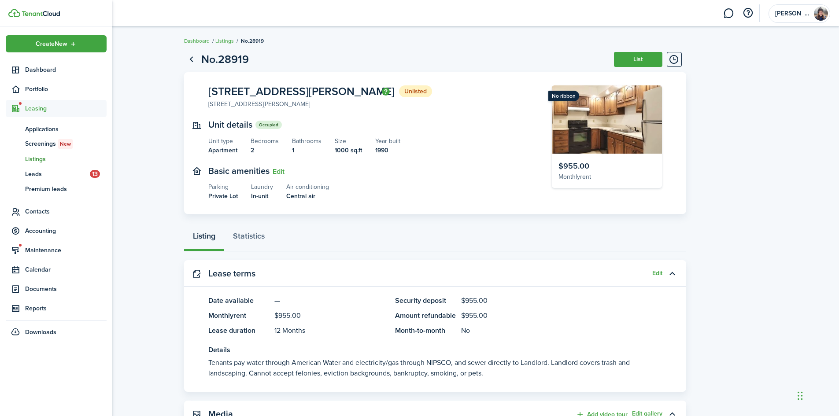
click at [43, 107] on span "Leasing" at bounding box center [65, 108] width 81 height 9
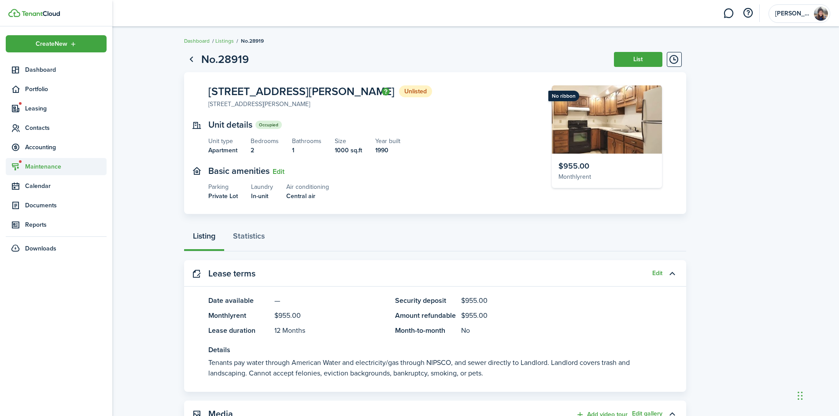
click at [34, 168] on span "Maintenance" at bounding box center [65, 166] width 81 height 9
click at [43, 202] on span "Requests Board" at bounding box center [65, 202] width 81 height 9
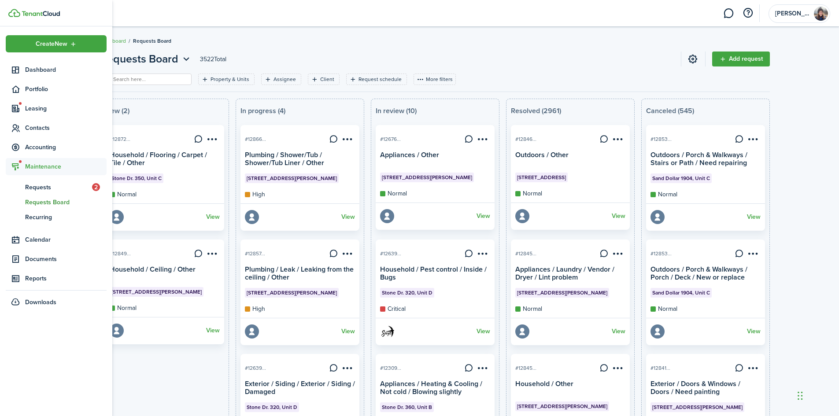
click at [4, 71] on nav "Create New Dashboard Portfolio Leasing Contacts Accounting Maintenance rq Reque…" at bounding box center [56, 171] width 112 height 291
